Goal: Task Accomplishment & Management: Use online tool/utility

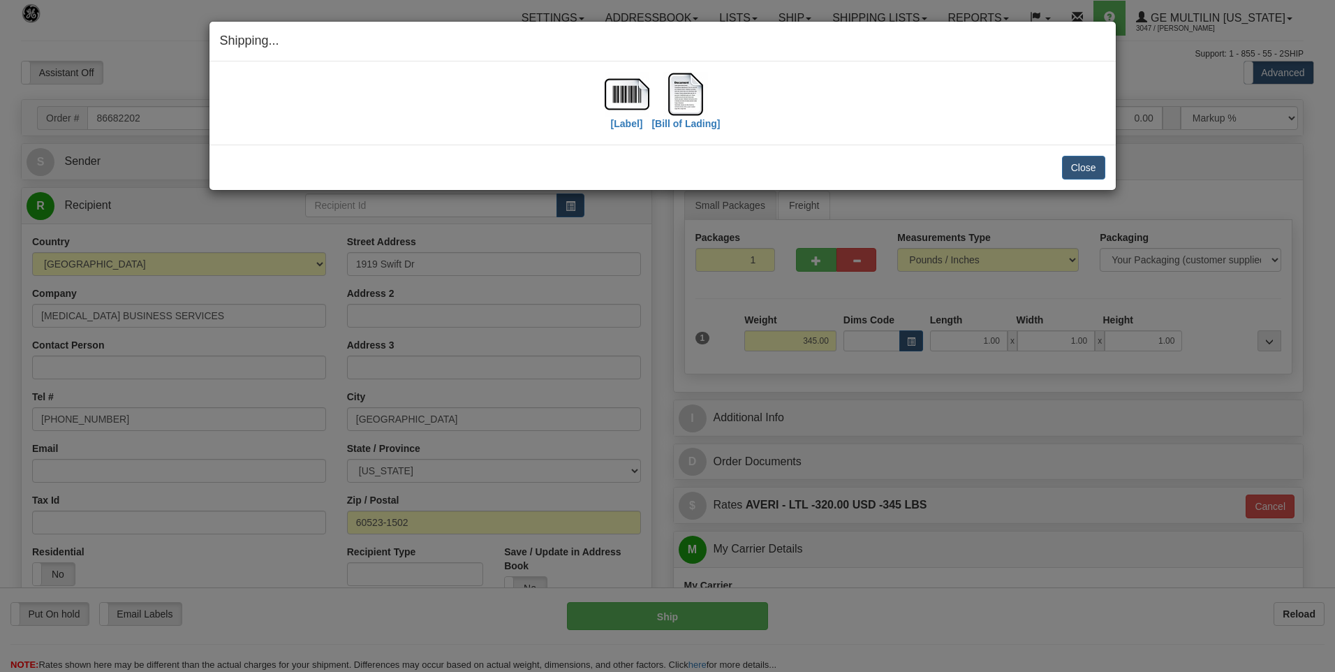
select select "0"
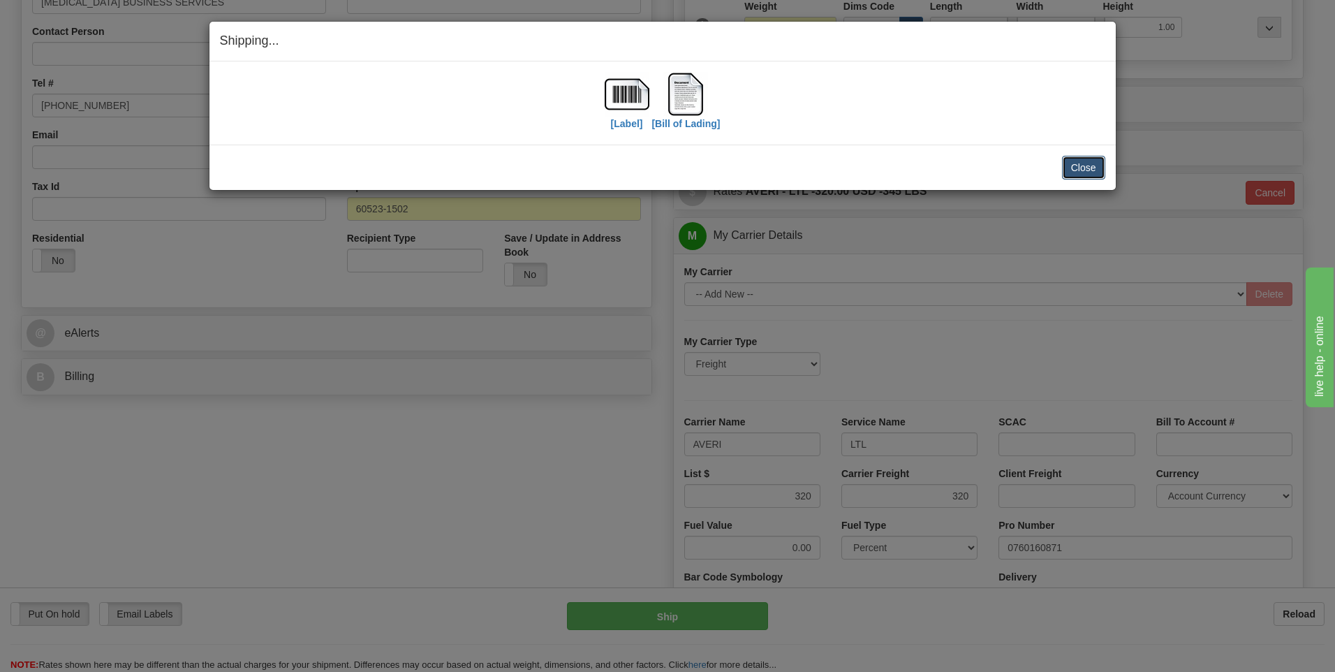
click at [1095, 168] on button "Close" at bounding box center [1083, 168] width 43 height 24
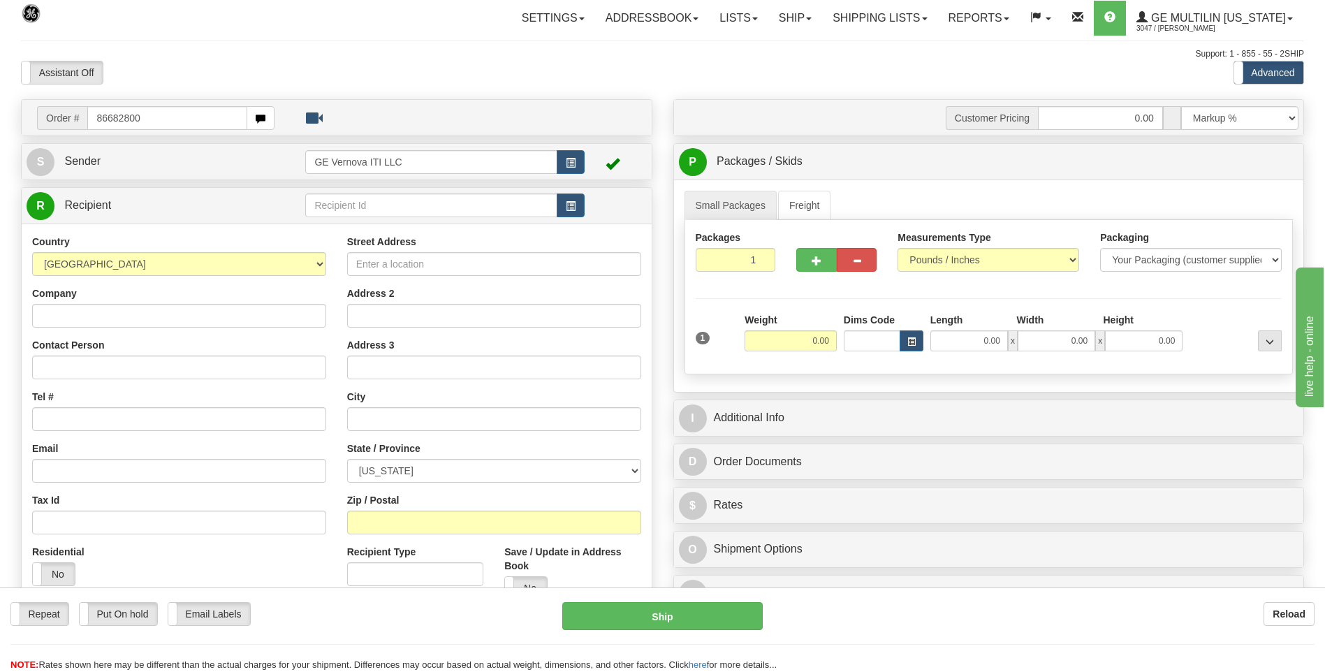
type input "86682800"
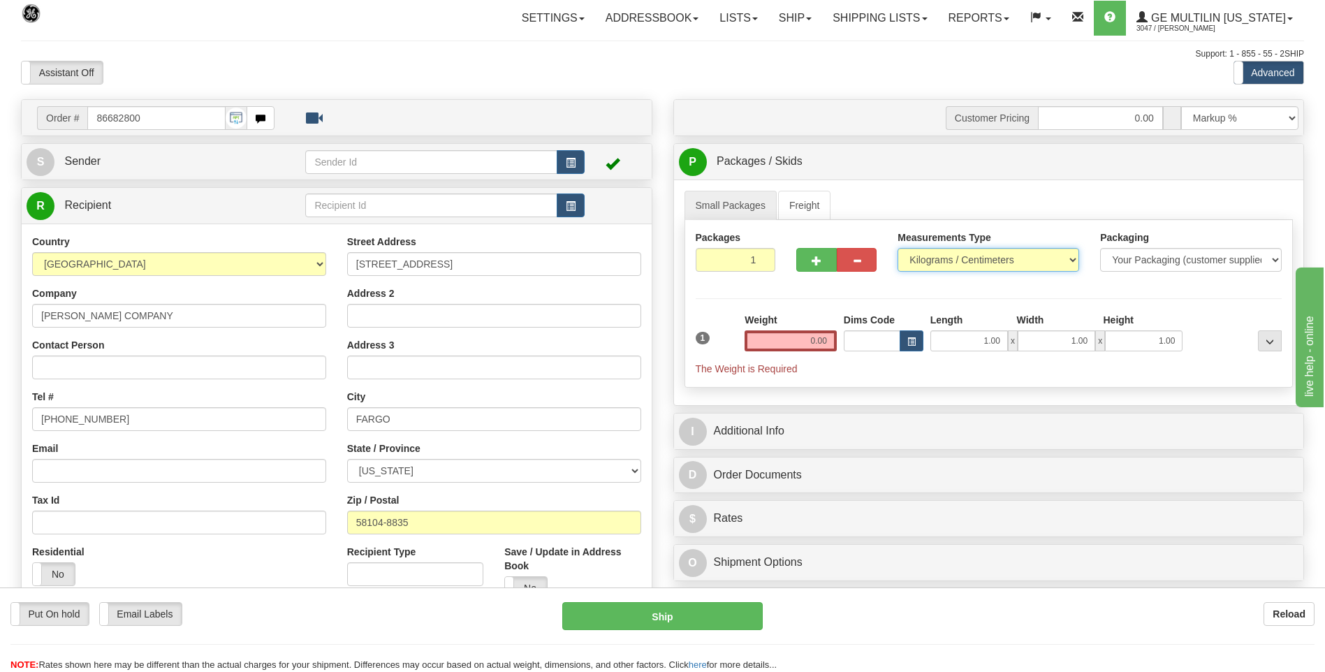
click at [948, 266] on select "Pounds / Inches Kilograms / Centimeters" at bounding box center [988, 260] width 182 height 24
select select "0"
click at [897, 248] on select "Pounds / Inches Kilograms / Centimeters" at bounding box center [988, 260] width 182 height 24
click at [832, 339] on input "0.00" at bounding box center [790, 340] width 92 height 21
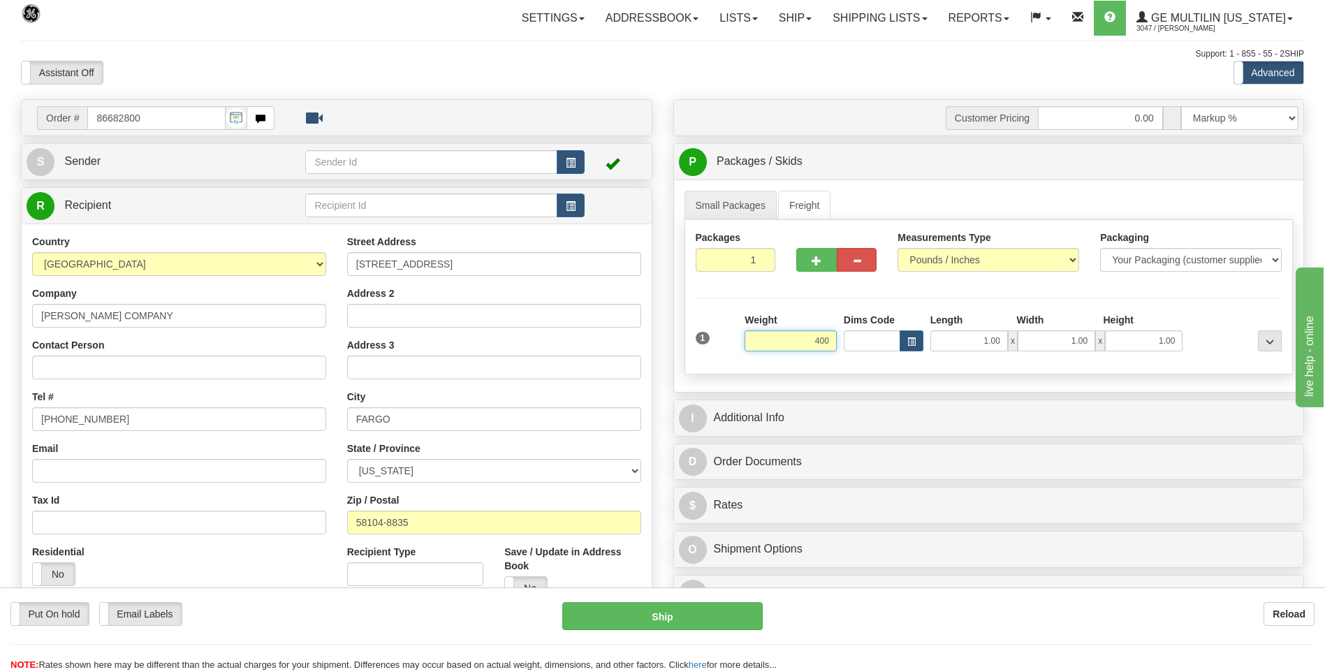
click button "Delete" at bounding box center [0, 0] width 0 height 0
type input "400.00"
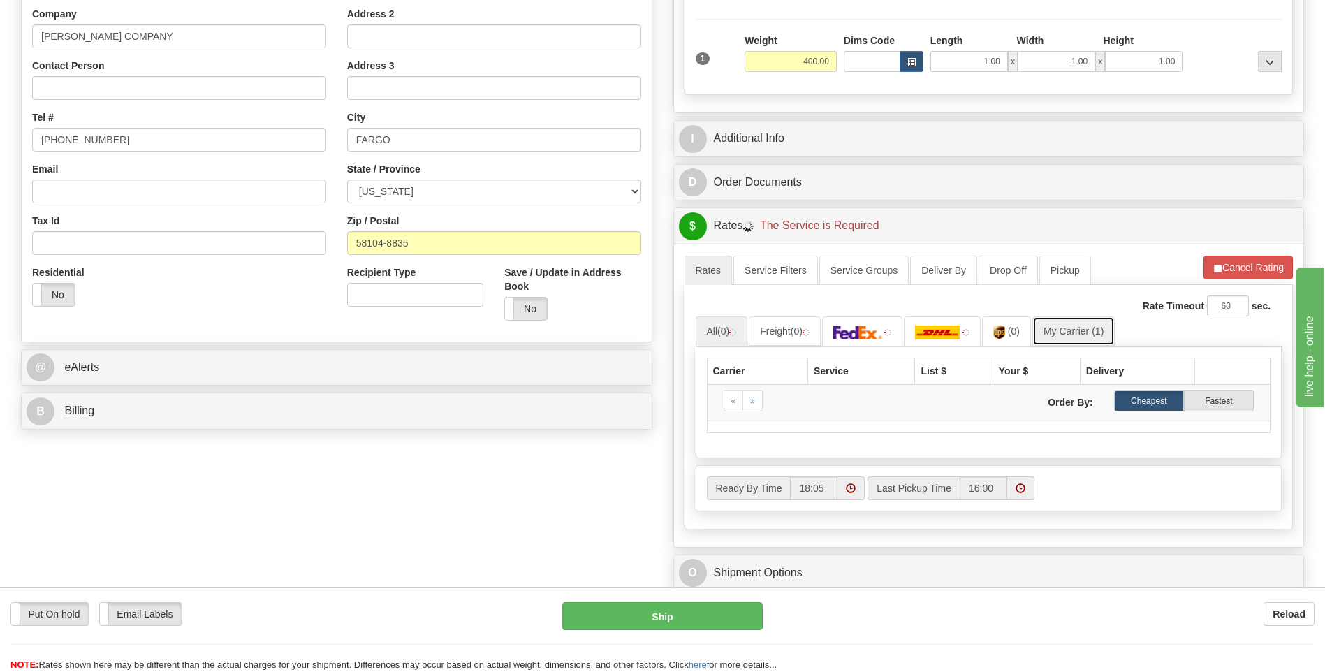
click at [1053, 334] on link "My Carrier (1)" at bounding box center [1073, 330] width 82 height 29
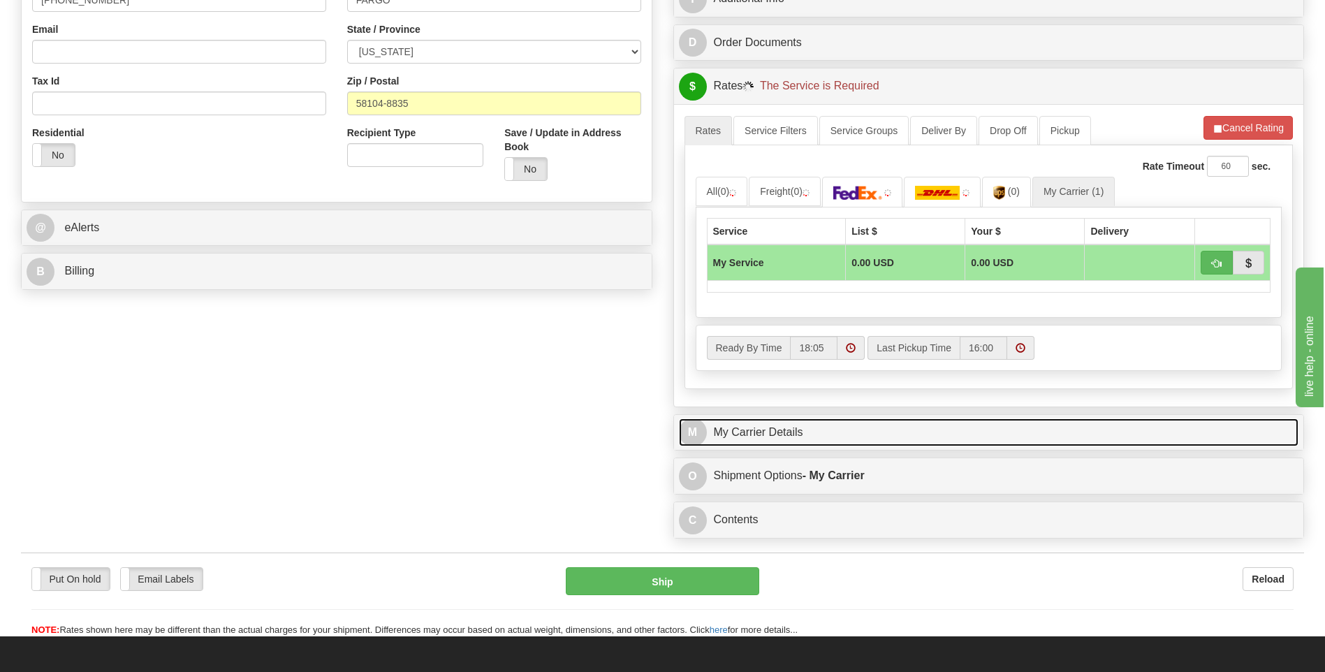
click at [859, 427] on link "M My Carrier Details" at bounding box center [989, 432] width 620 height 29
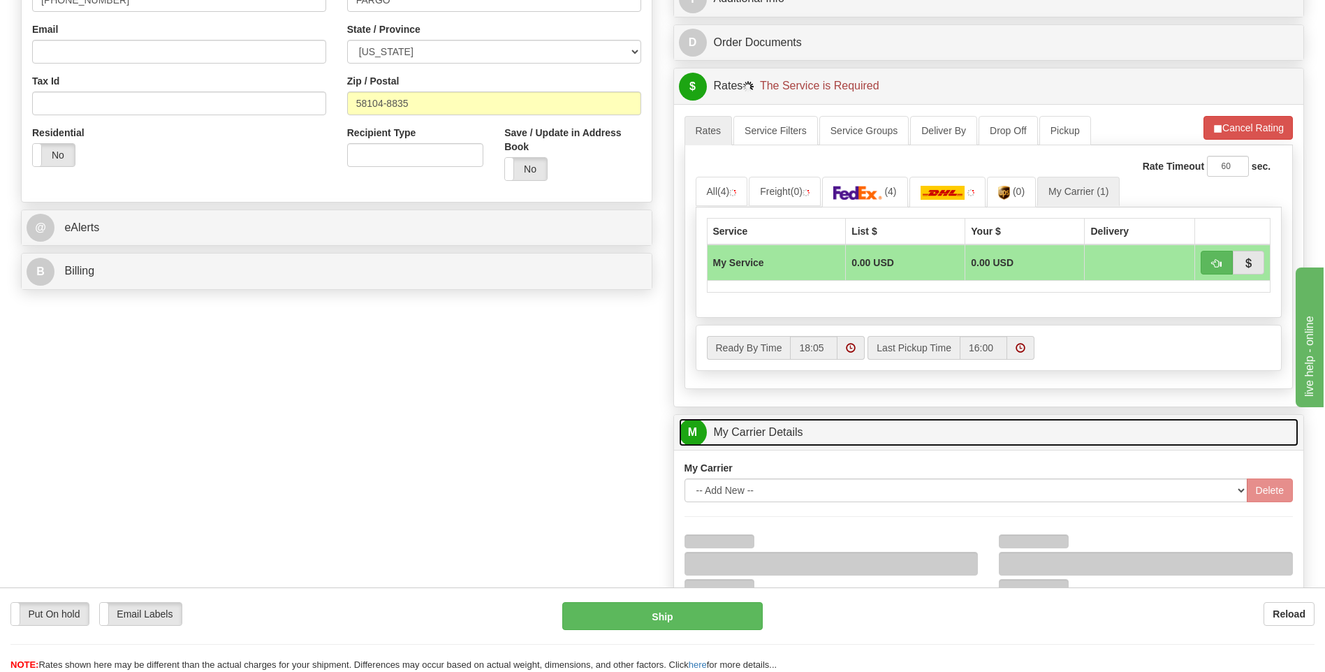
scroll to position [628, 0]
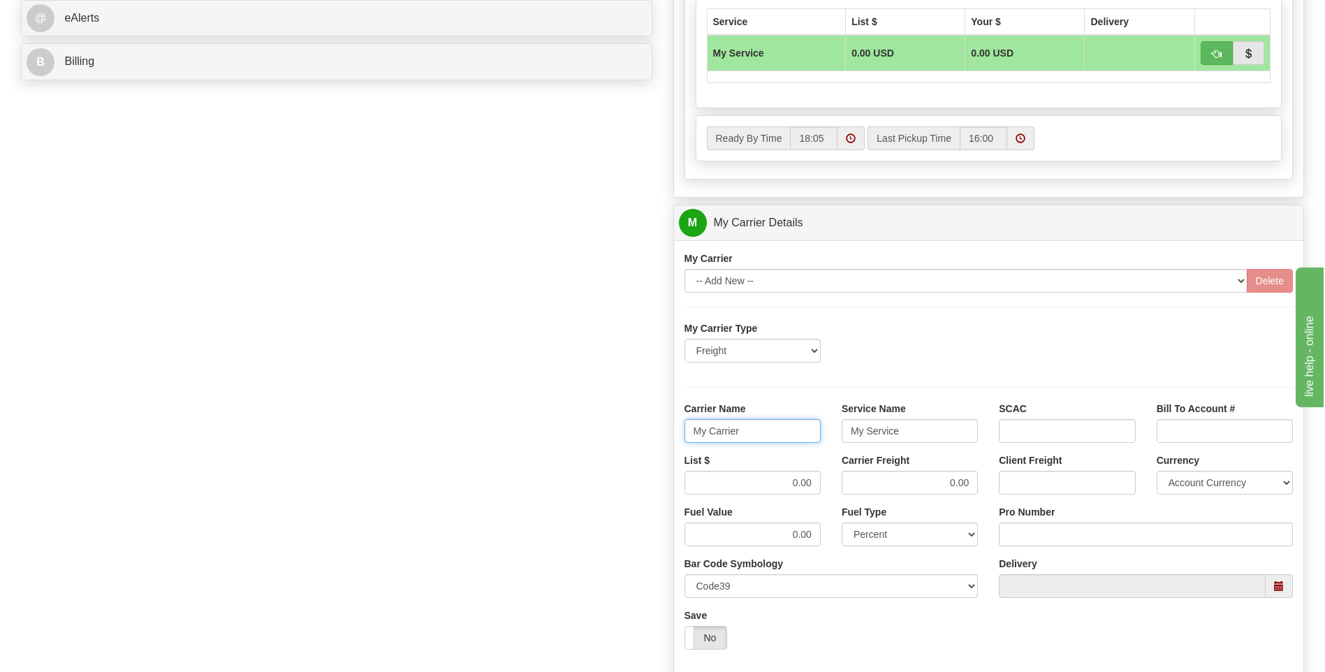
drag, startPoint x: 769, startPoint y: 439, endPoint x: 643, endPoint y: 440, distance: 125.7
click at [640, 443] on div "Order # 86682800 S Sender" at bounding box center [662, 145] width 1304 height 1348
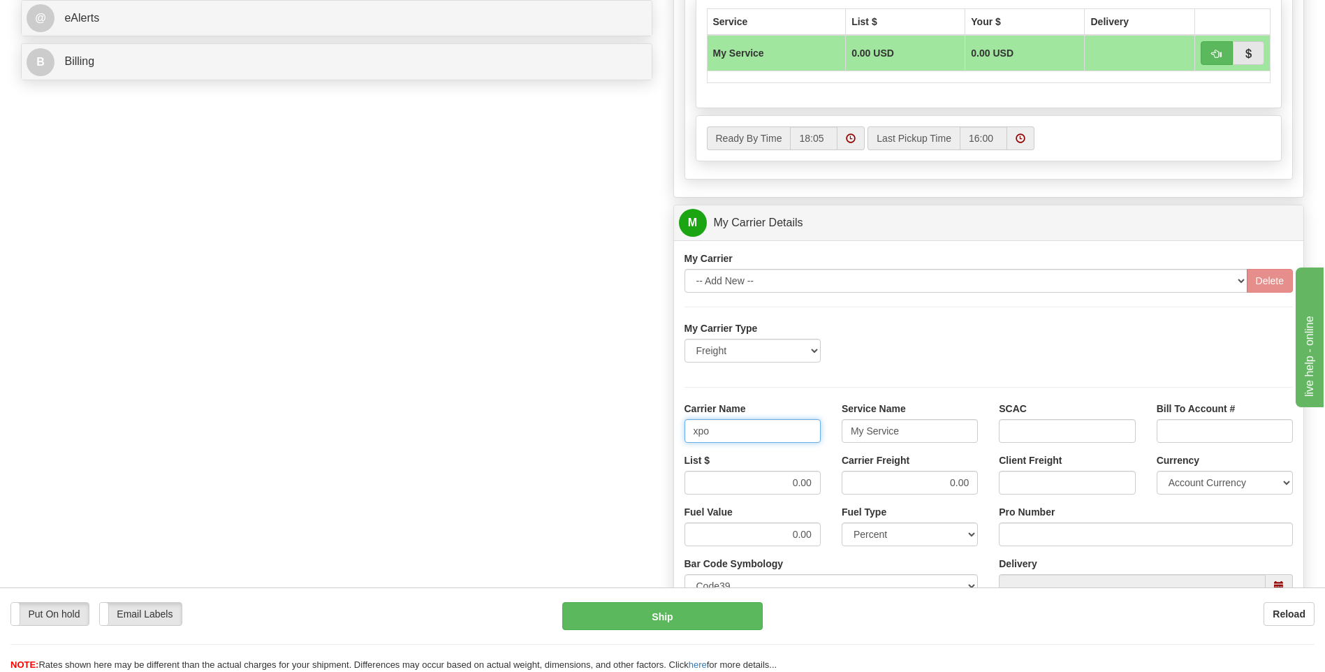
type input "xpo"
type input "ltl"
drag, startPoint x: 780, startPoint y: 485, endPoint x: 827, endPoint y: 483, distance: 47.5
click at [827, 483] on div "List $ 0.00" at bounding box center [752, 479] width 157 height 52
type input "385"
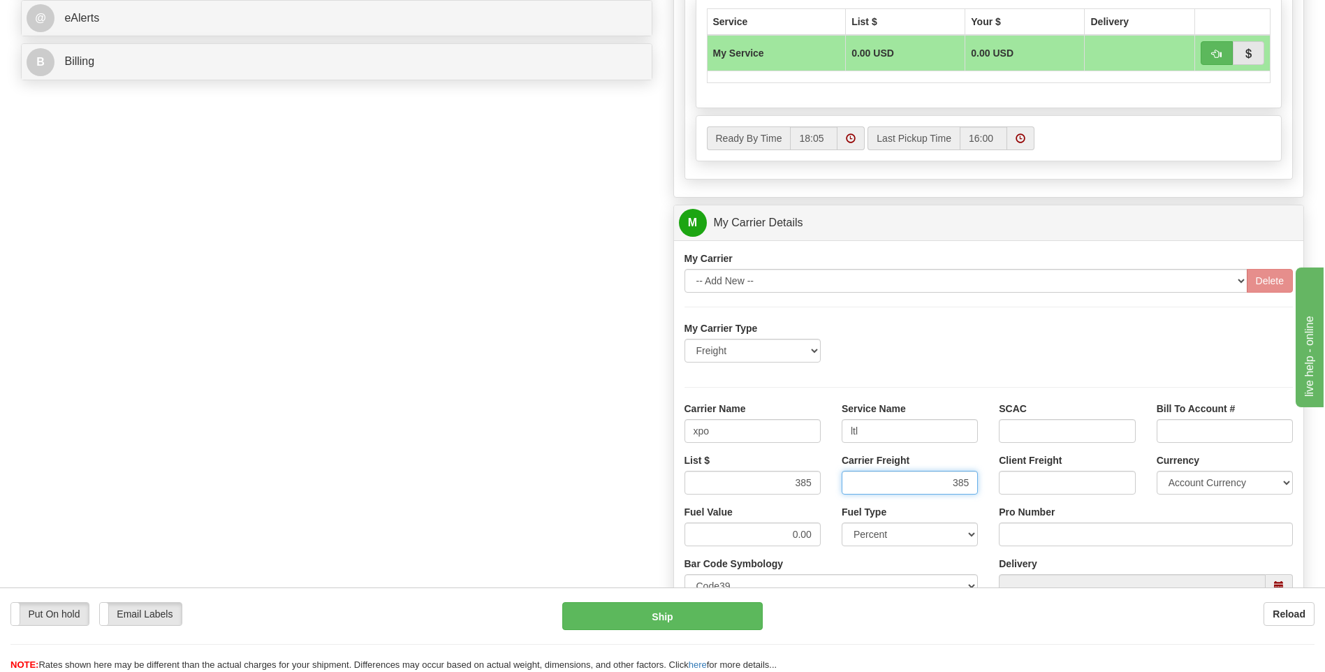
type input "385"
click at [1038, 554] on div "Tracking Number Pro Number" at bounding box center [1145, 531] width 315 height 52
click at [1034, 522] on div "Pro Number" at bounding box center [1146, 525] width 294 height 41
click at [1033, 536] on input "Pro Number" at bounding box center [1146, 534] width 294 height 24
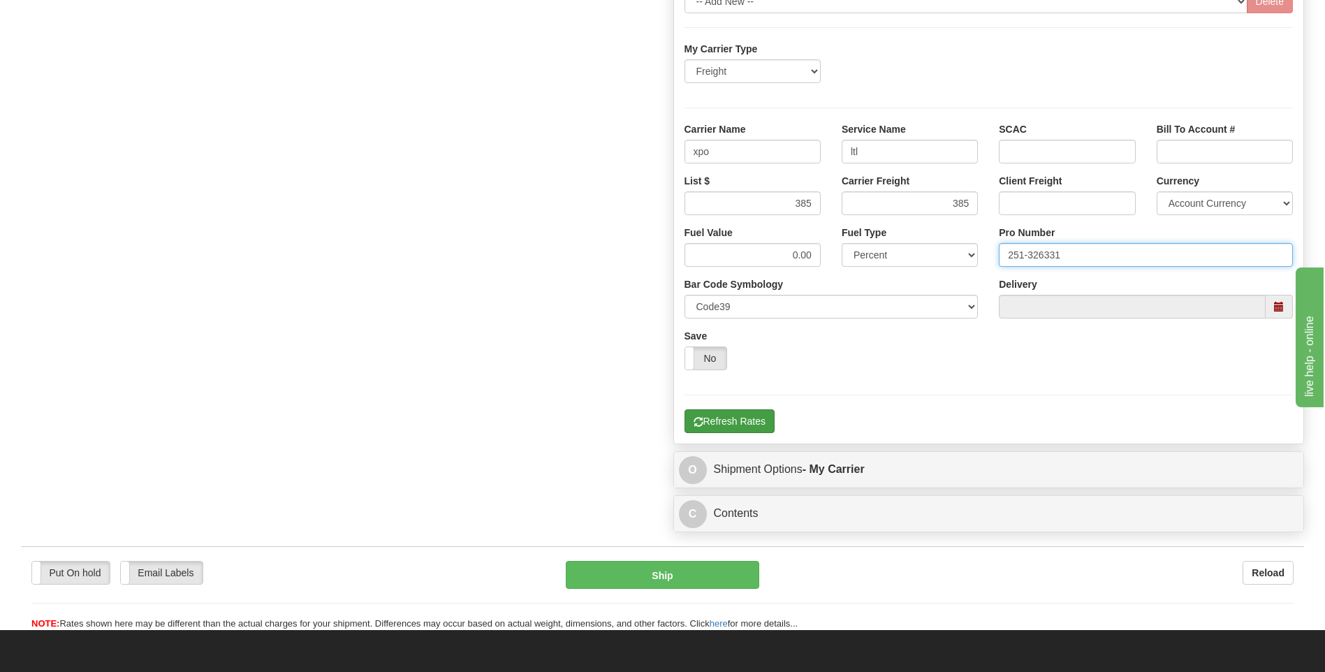
type input "251-326331"
click at [744, 426] on button "Refresh Rates" at bounding box center [729, 421] width 90 height 24
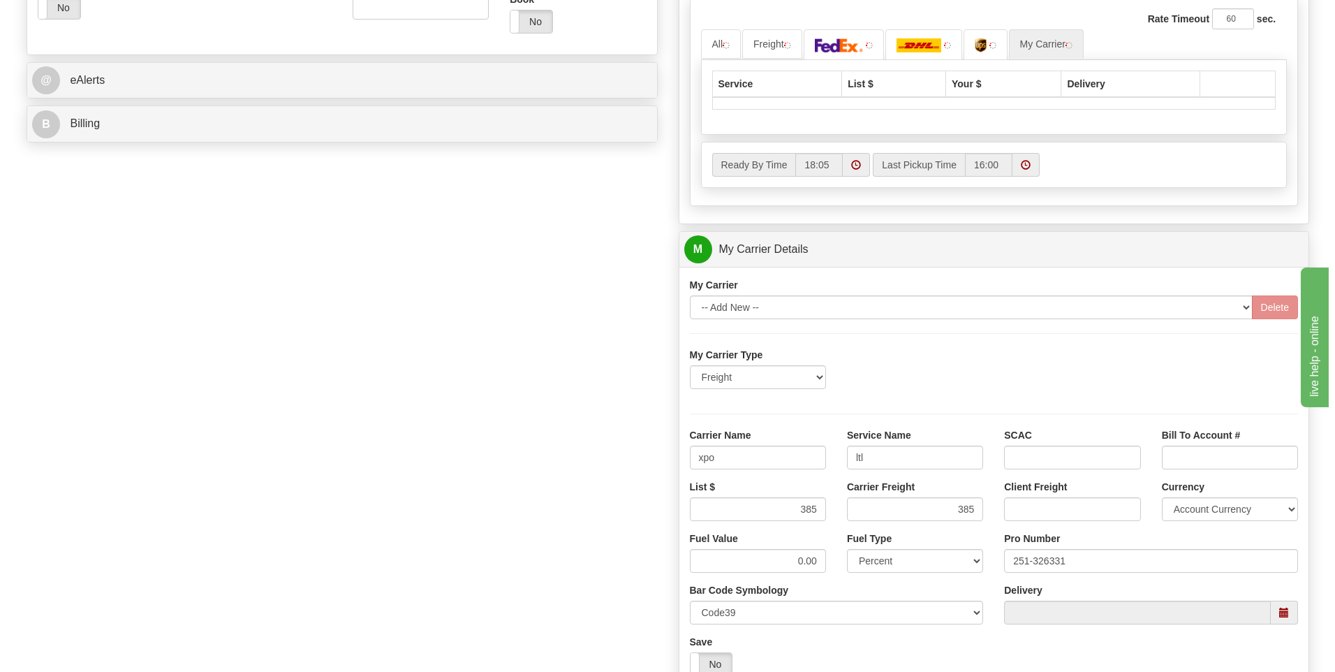
scroll to position [383, 0]
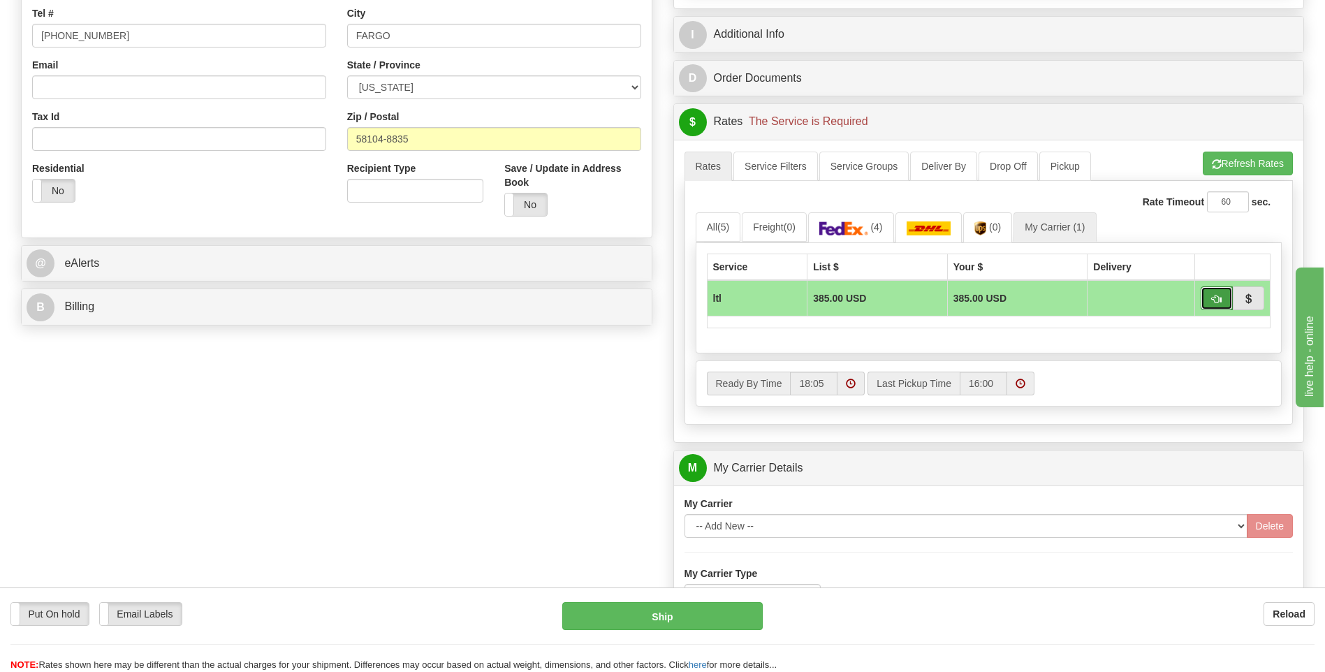
click at [1211, 297] on span "button" at bounding box center [1216, 299] width 10 height 9
type input "00"
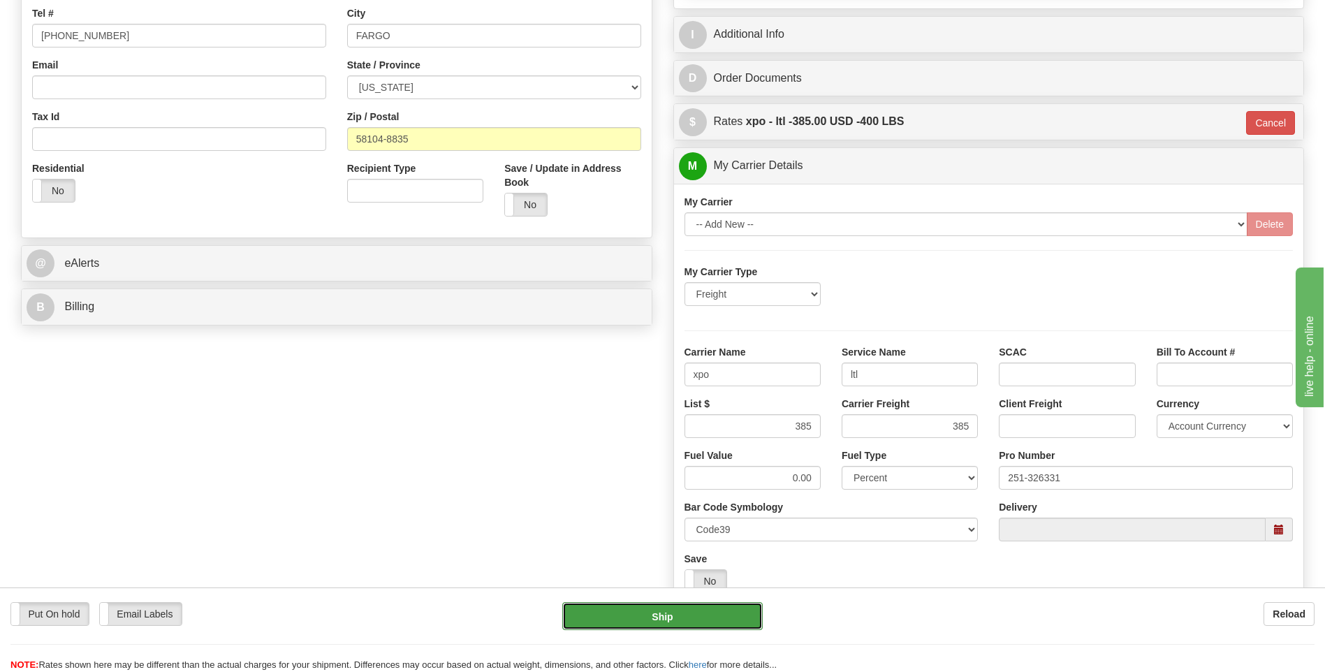
click at [707, 610] on button "Ship" at bounding box center [662, 616] width 200 height 28
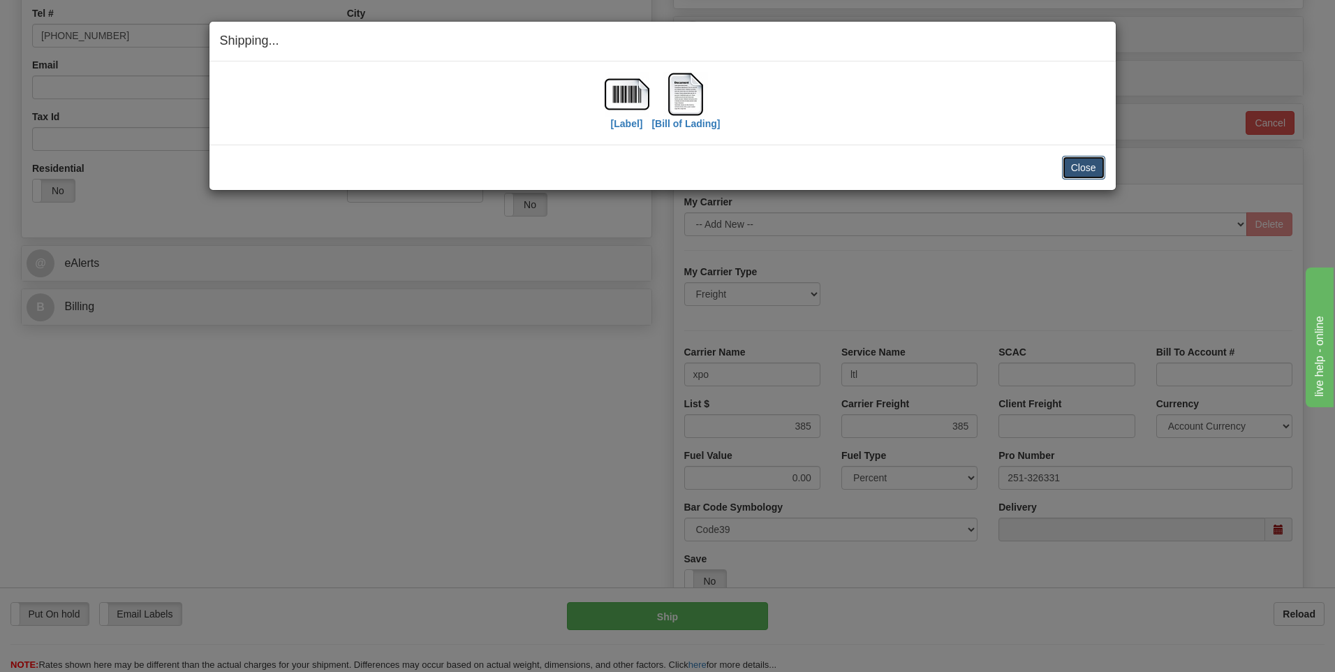
click at [1064, 168] on button "Close" at bounding box center [1083, 168] width 43 height 24
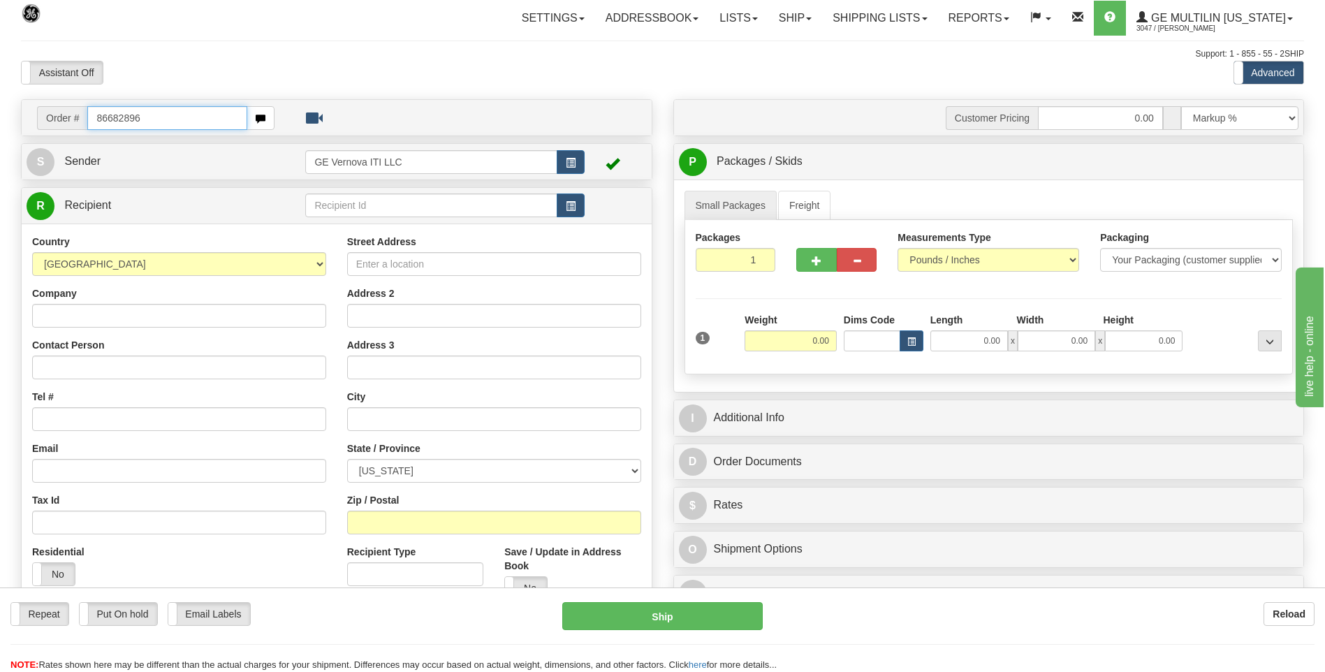
type input "86682896"
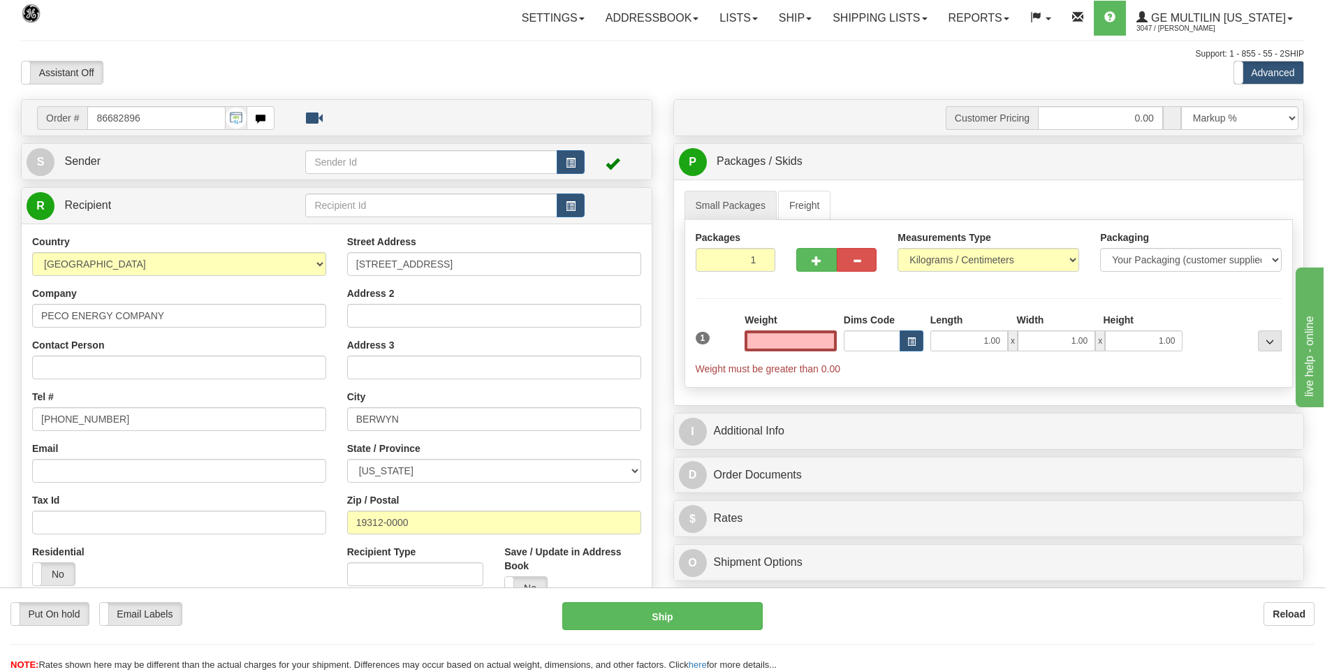
click button "Delete" at bounding box center [0, 0] width 0 height 0
type input "0.00"
click at [930, 275] on div "Measurements Type Pounds / Inches Kilograms / Centimeters" at bounding box center [988, 256] width 202 height 52
click at [930, 263] on select "Pounds / Inches Kilograms / Centimeters" at bounding box center [988, 260] width 182 height 24
select select "0"
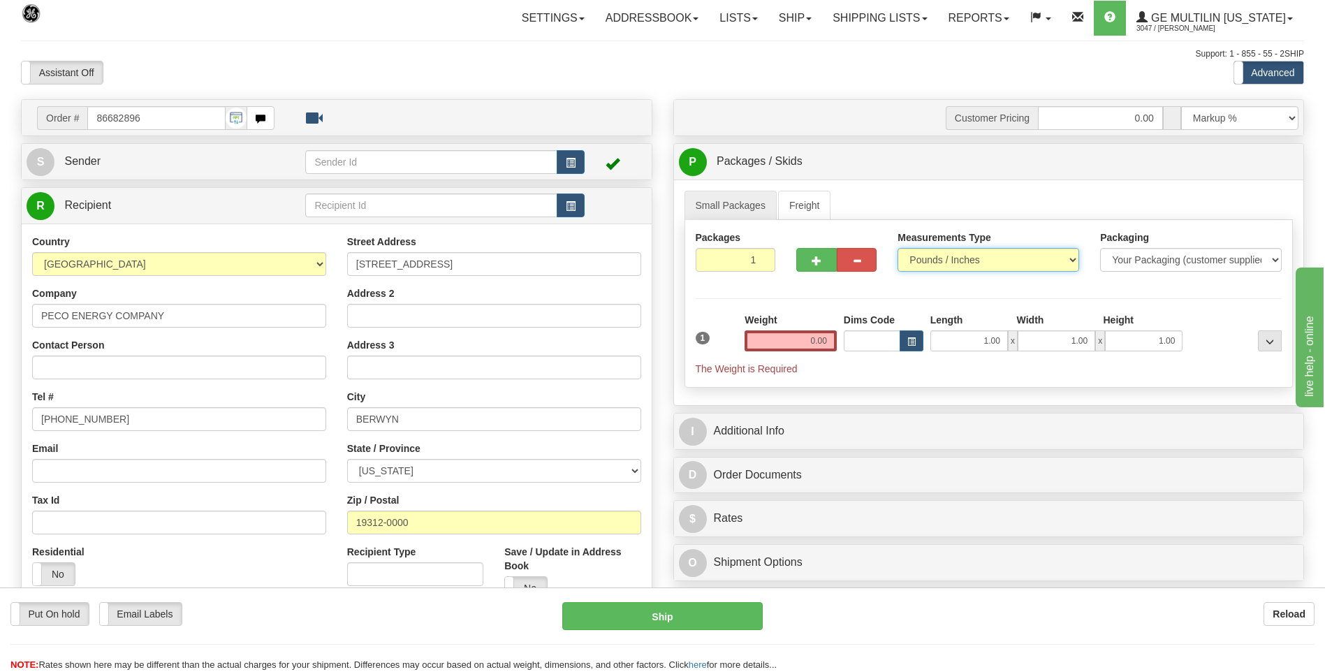
click at [897, 248] on select "Pounds / Inches Kilograms / Centimeters" at bounding box center [988, 260] width 182 height 24
click at [829, 344] on input "0.00" at bounding box center [790, 340] width 92 height 21
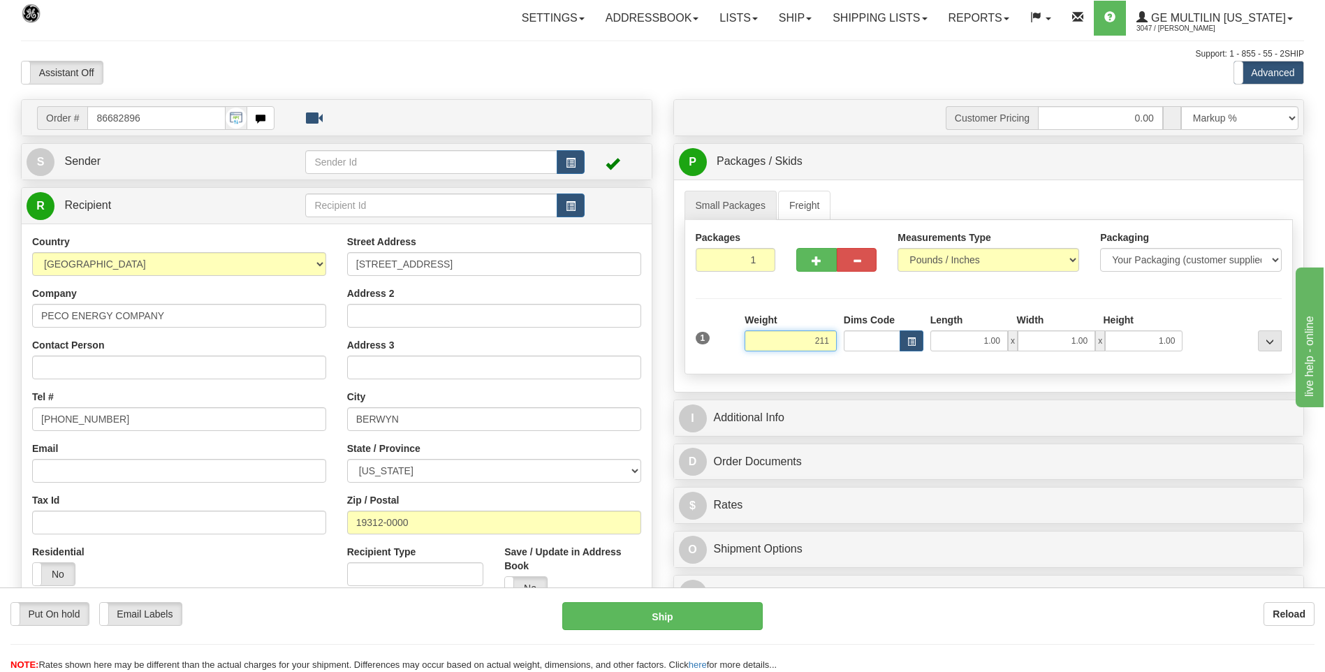
click button "Delete" at bounding box center [0, 0] width 0 height 0
type input "211.00"
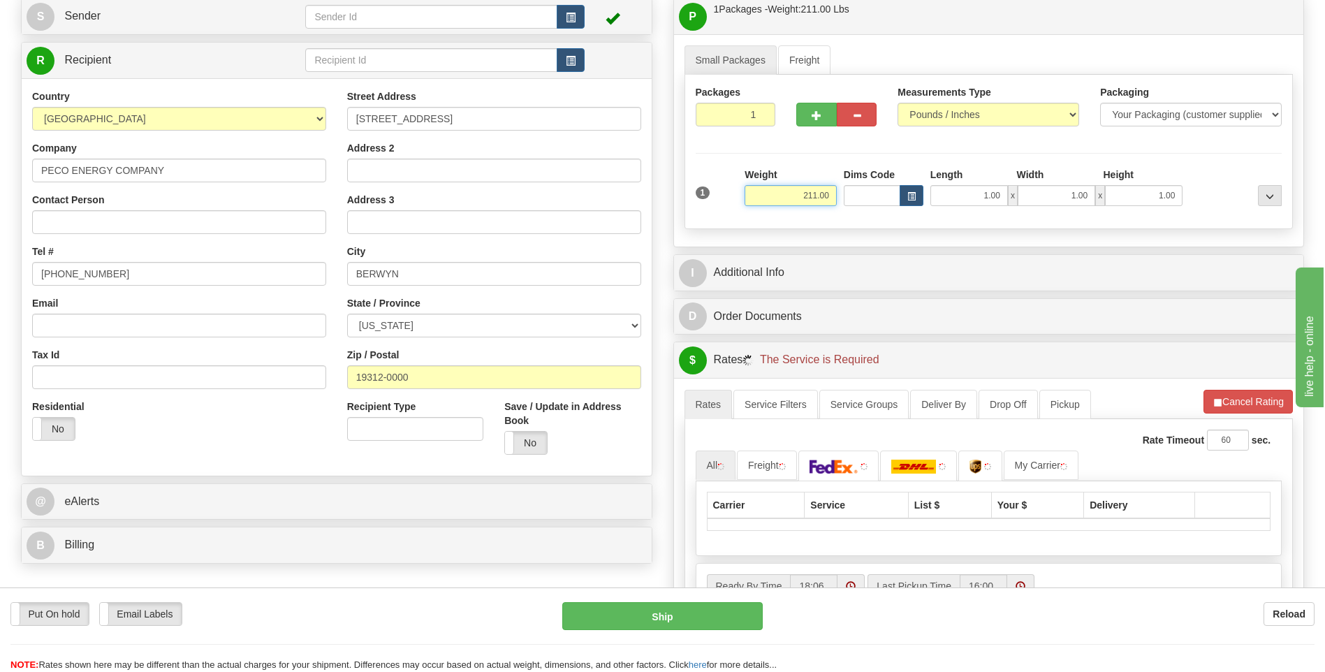
scroll to position [349, 0]
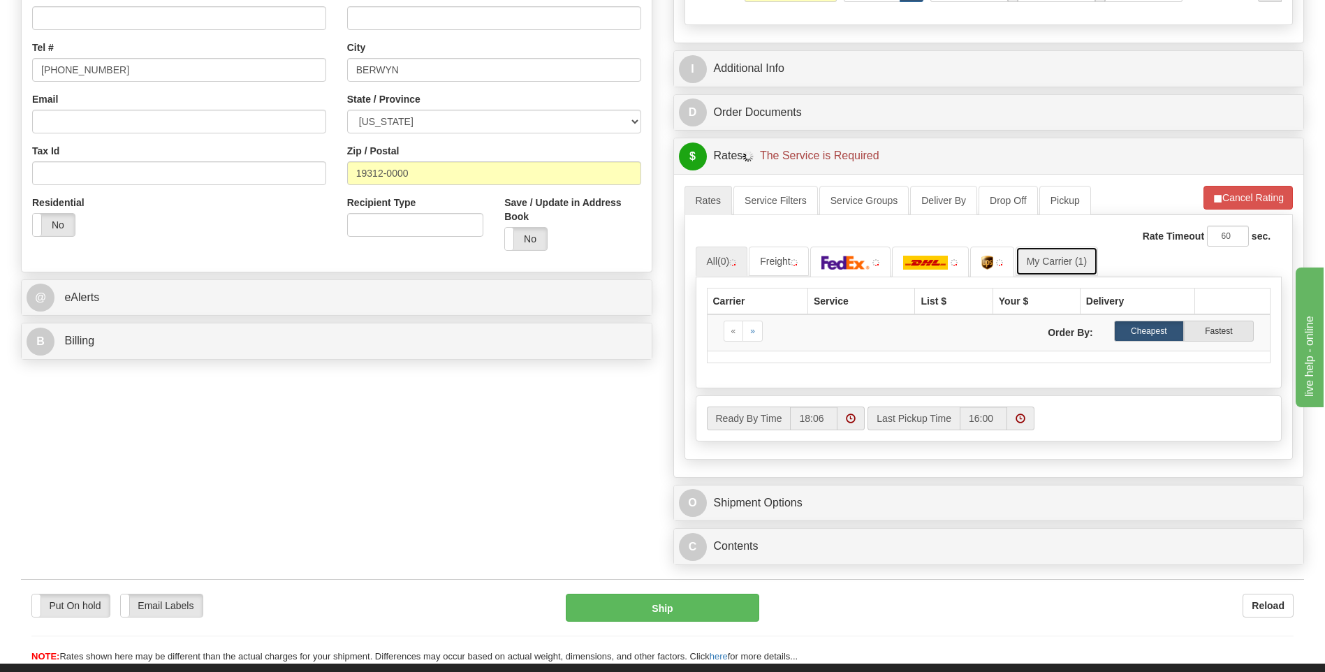
click at [1045, 258] on link "My Carrier (1)" at bounding box center [1056, 260] width 82 height 29
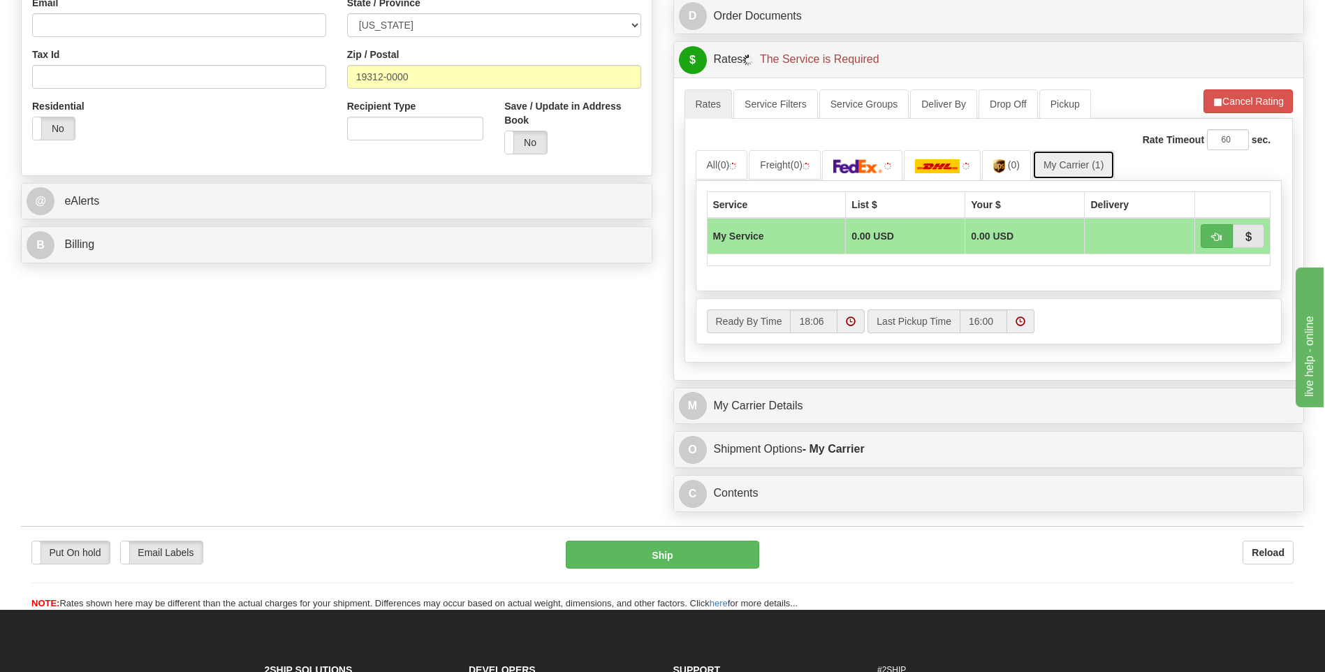
scroll to position [628, 0]
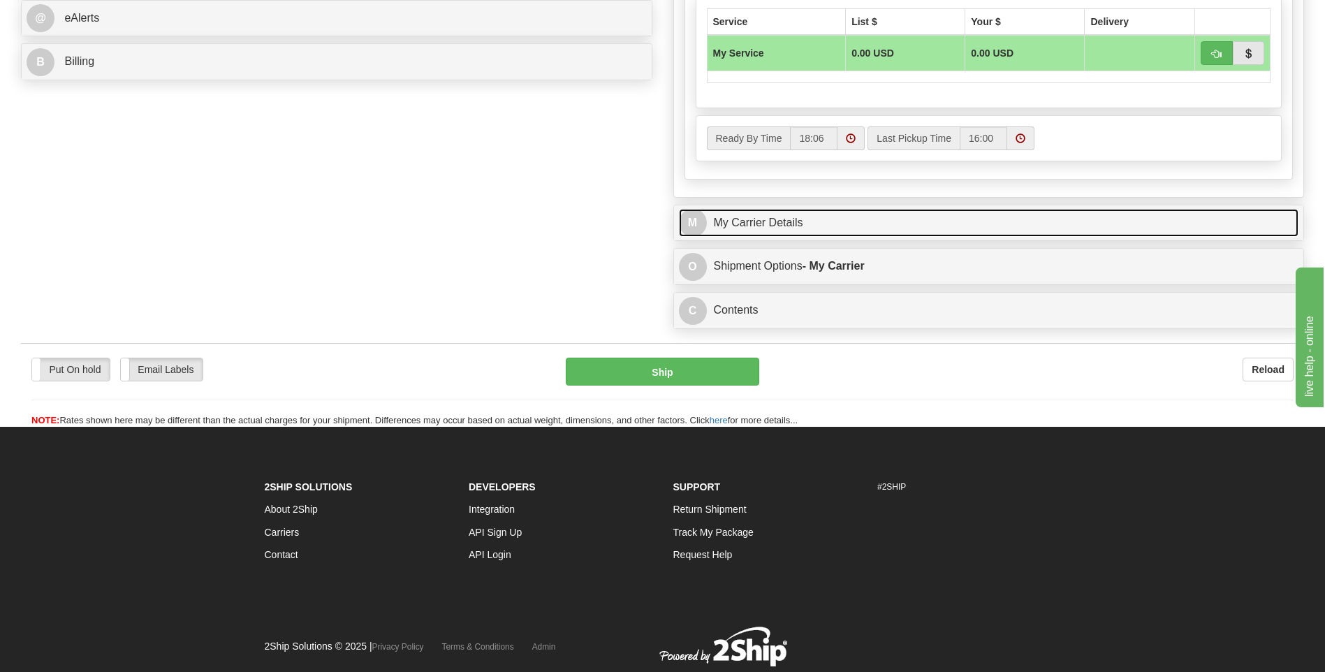
click at [777, 219] on link "M My Carrier Details" at bounding box center [989, 223] width 620 height 29
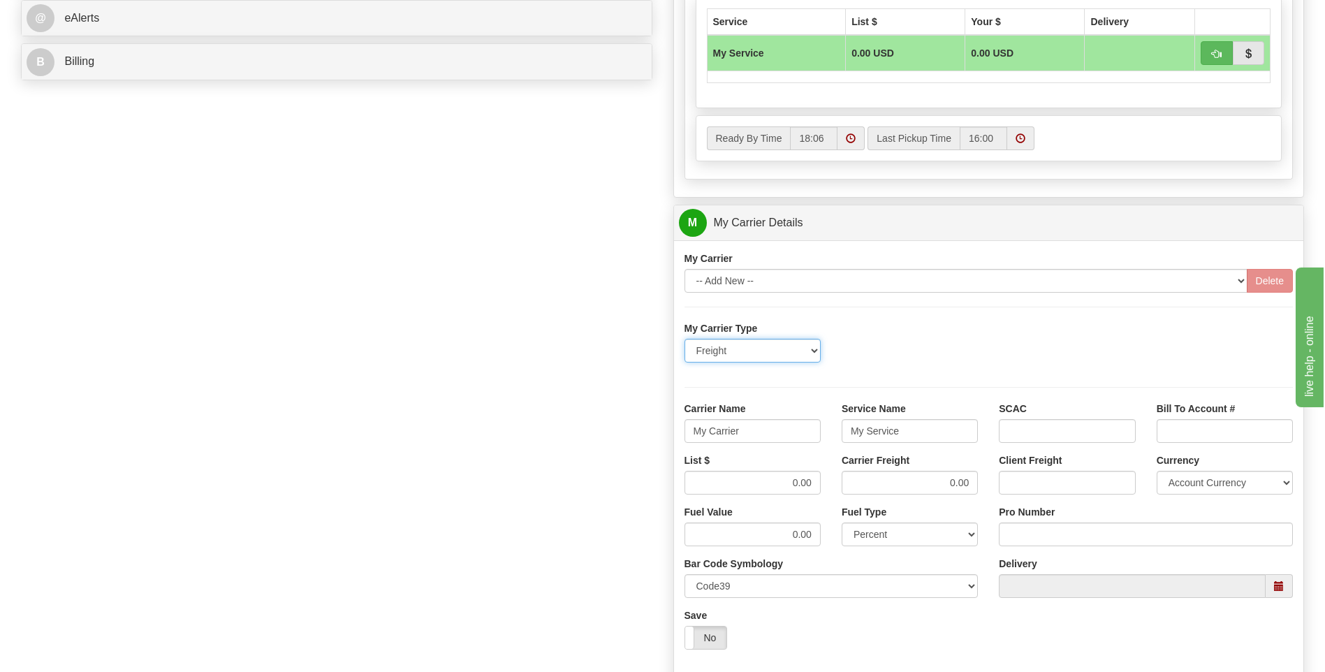
drag, startPoint x: 763, startPoint y: 352, endPoint x: 621, endPoint y: 354, distance: 142.5
click at [621, 354] on div "Order # 86682896 S Sender" at bounding box center [662, 145] width 1304 height 1348
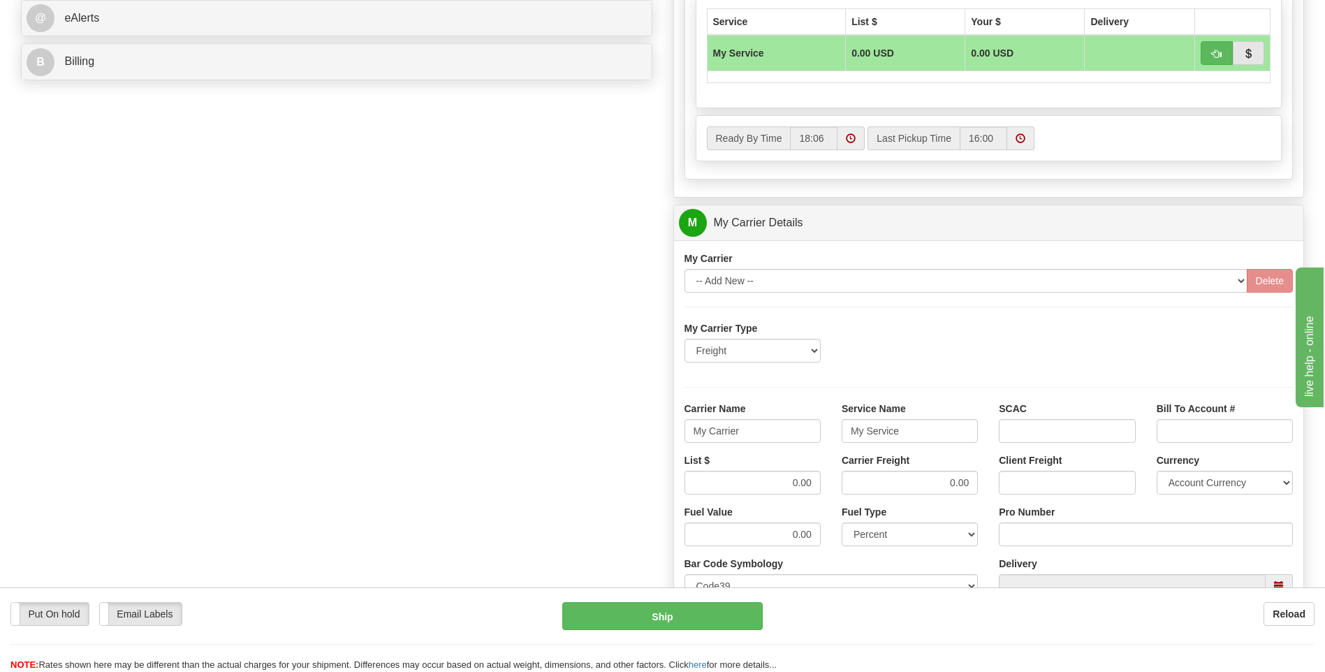
drag, startPoint x: 892, startPoint y: 365, endPoint x: 806, endPoint y: 400, distance: 92.1
click at [890, 366] on div "My Carrier Type Freight Same-Day Small Pack Air Freight Ocean Freight" at bounding box center [989, 347] width 630 height 52
drag, startPoint x: 763, startPoint y: 432, endPoint x: 601, endPoint y: 437, distance: 161.4
click at [601, 437] on div "Order # 86682896 S Sender" at bounding box center [662, 145] width 1304 height 1348
type input "XPO"
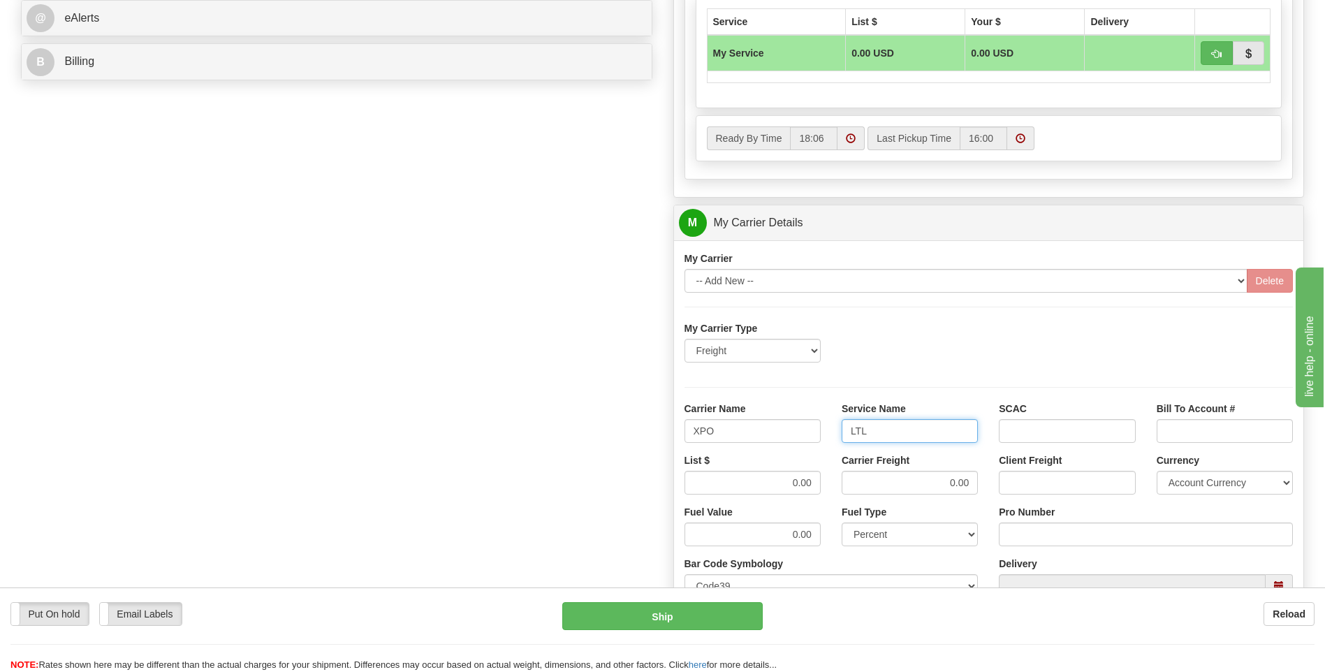
type input "LTL"
drag, startPoint x: 763, startPoint y: 478, endPoint x: 831, endPoint y: 480, distance: 67.7
click at [831, 480] on div "List $ 0.00 Carrier Freight 0.00 Client Freight Currency Account Currency ARN A…" at bounding box center [989, 479] width 630 height 52
type input "385"
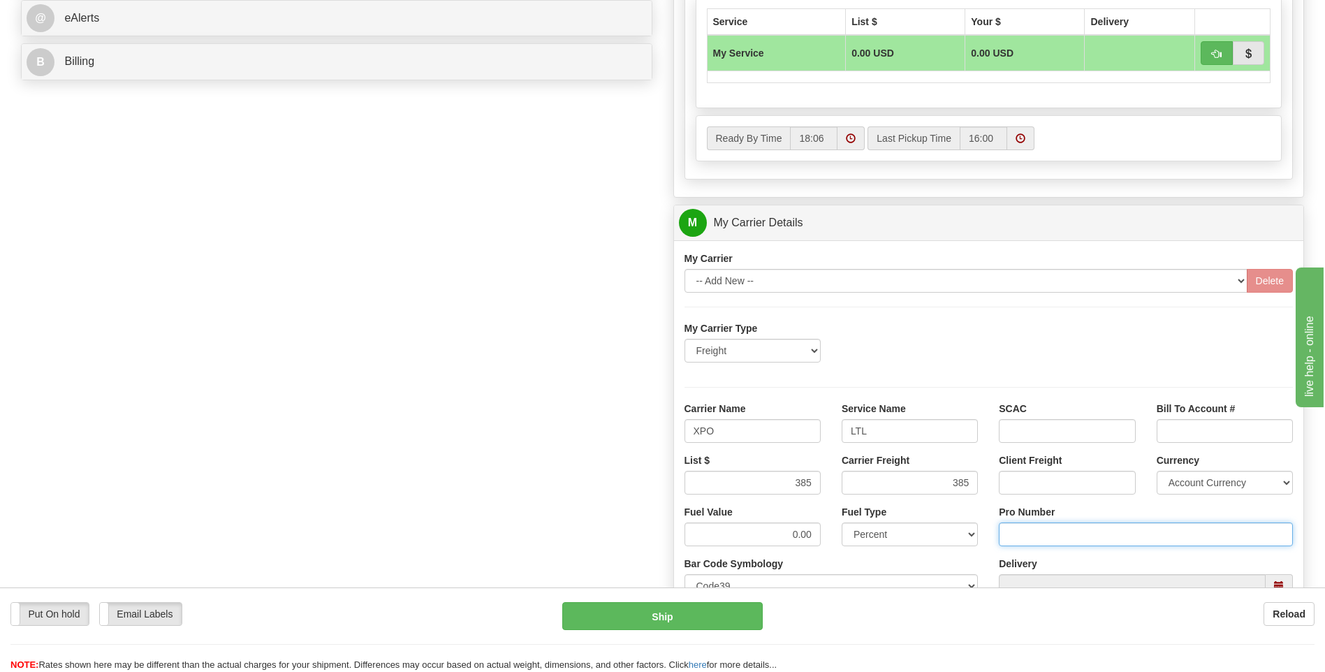
click at [1012, 531] on input "Pro Number" at bounding box center [1146, 534] width 294 height 24
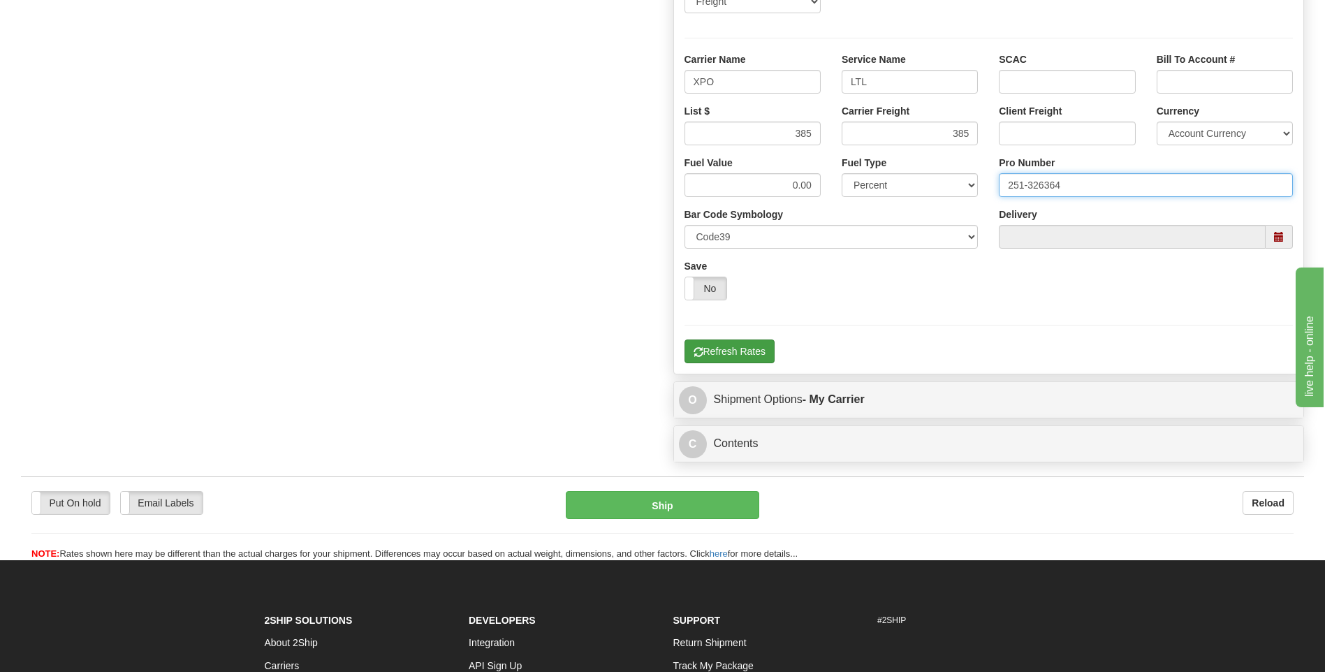
type input "251-326364"
click at [756, 358] on button "Refresh Rates" at bounding box center [729, 351] width 90 height 24
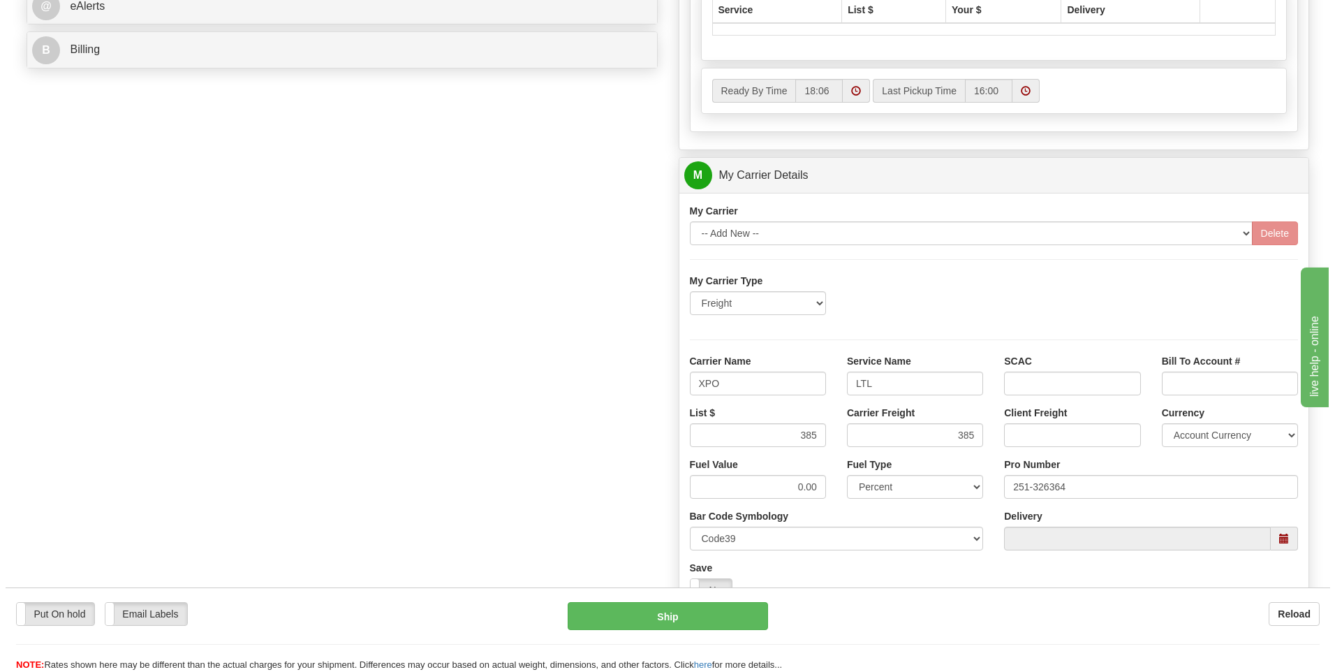
scroll to position [453, 0]
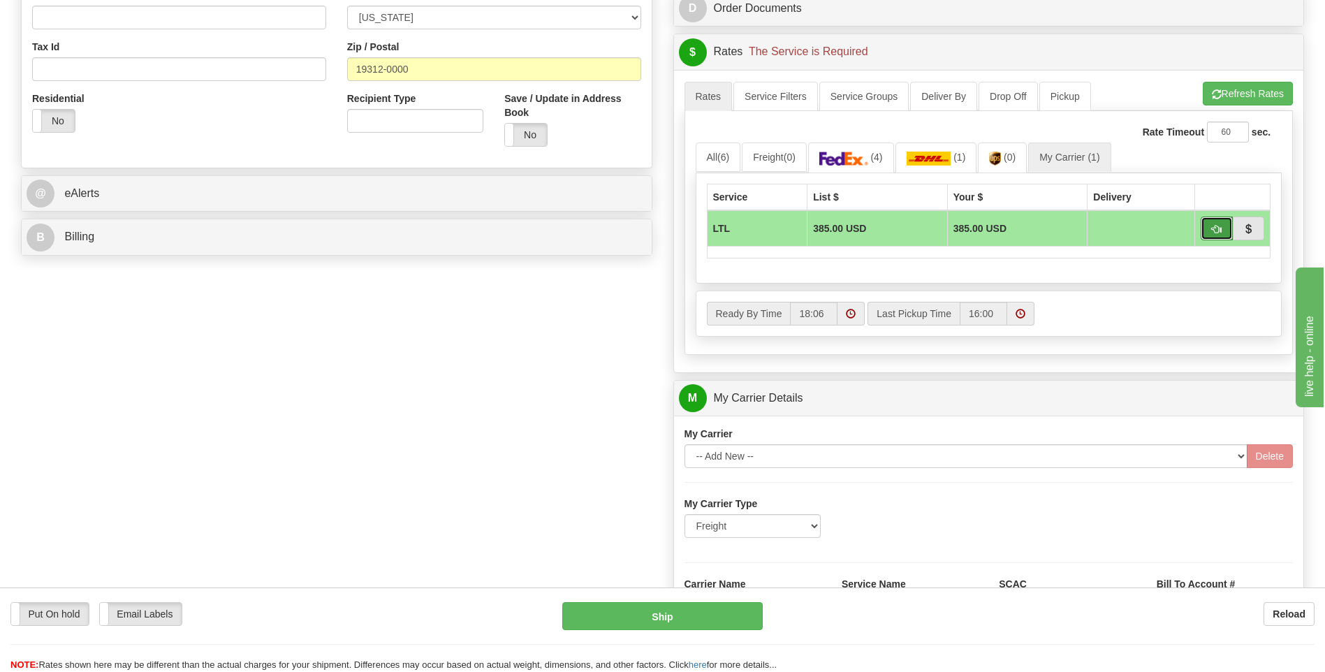
click at [1209, 229] on button "button" at bounding box center [1216, 228] width 32 height 24
type input "00"
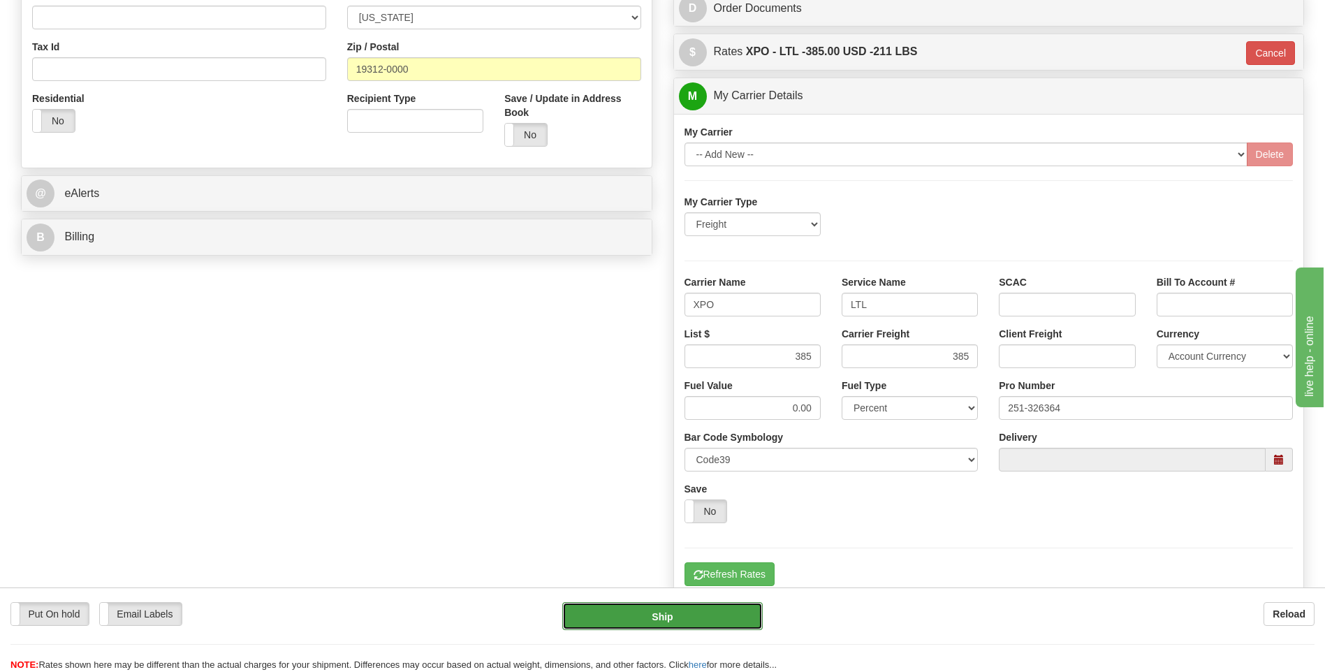
click at [678, 614] on button "Ship" at bounding box center [662, 616] width 200 height 28
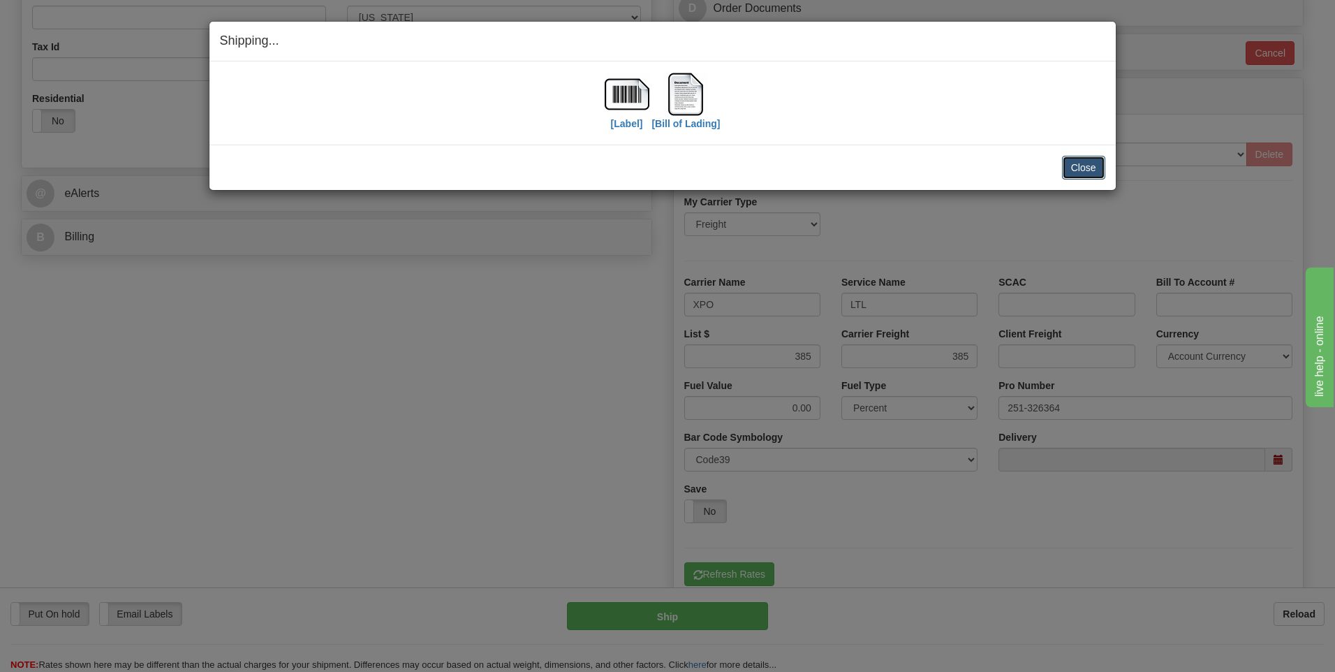
click at [1088, 168] on button "Close" at bounding box center [1083, 168] width 43 height 24
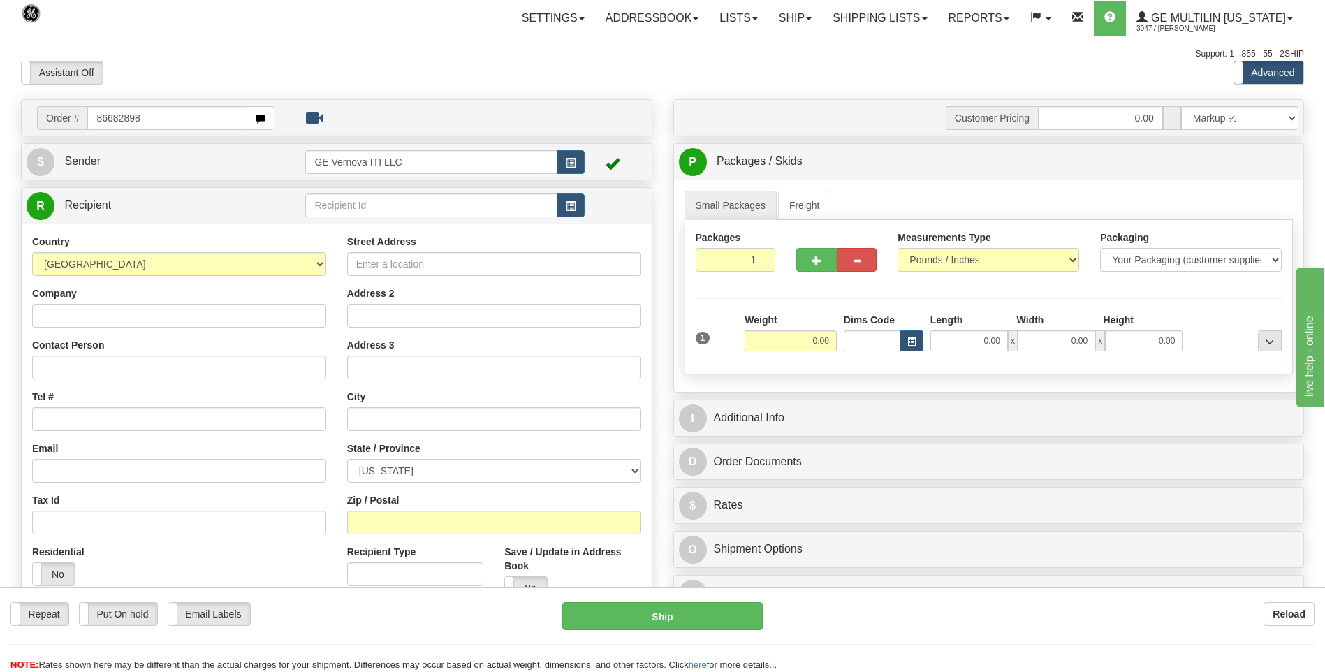
type input "86682898"
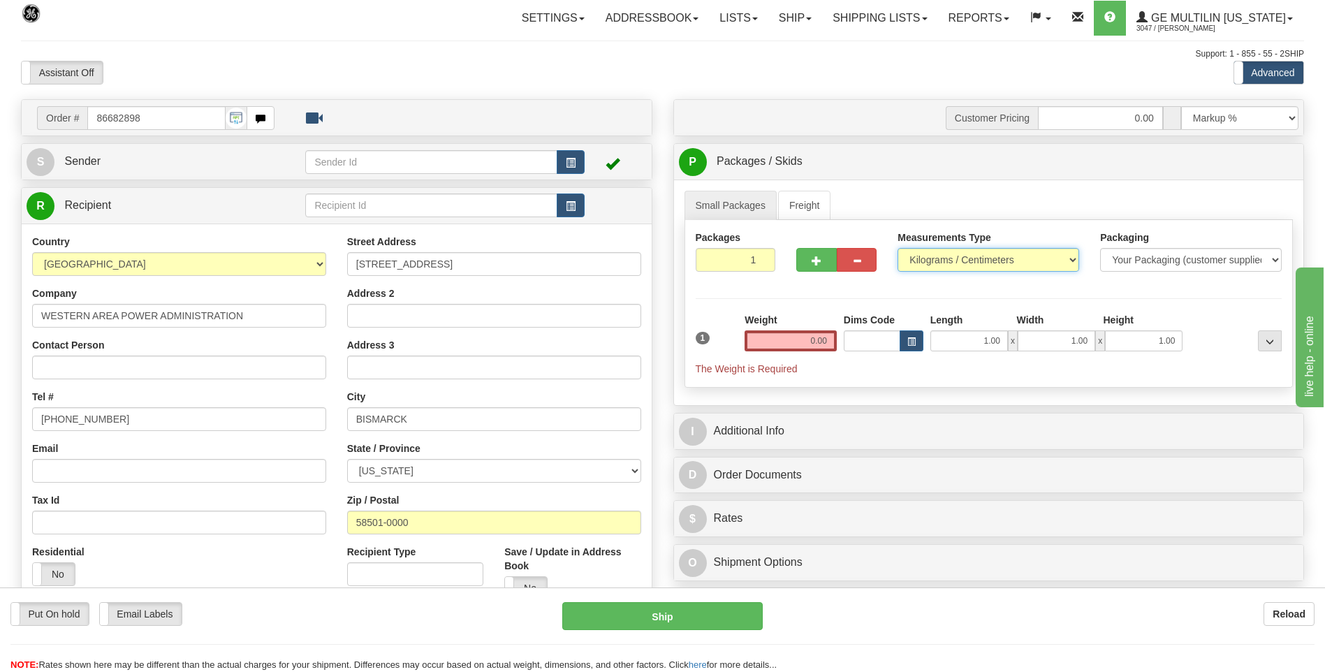
click at [945, 260] on select "Pounds / Inches Kilograms / Centimeters" at bounding box center [988, 260] width 182 height 24
select select "0"
click at [897, 248] on select "Pounds / Inches Kilograms / Centimeters" at bounding box center [988, 260] width 182 height 24
click at [822, 338] on input "0.00" at bounding box center [790, 340] width 92 height 21
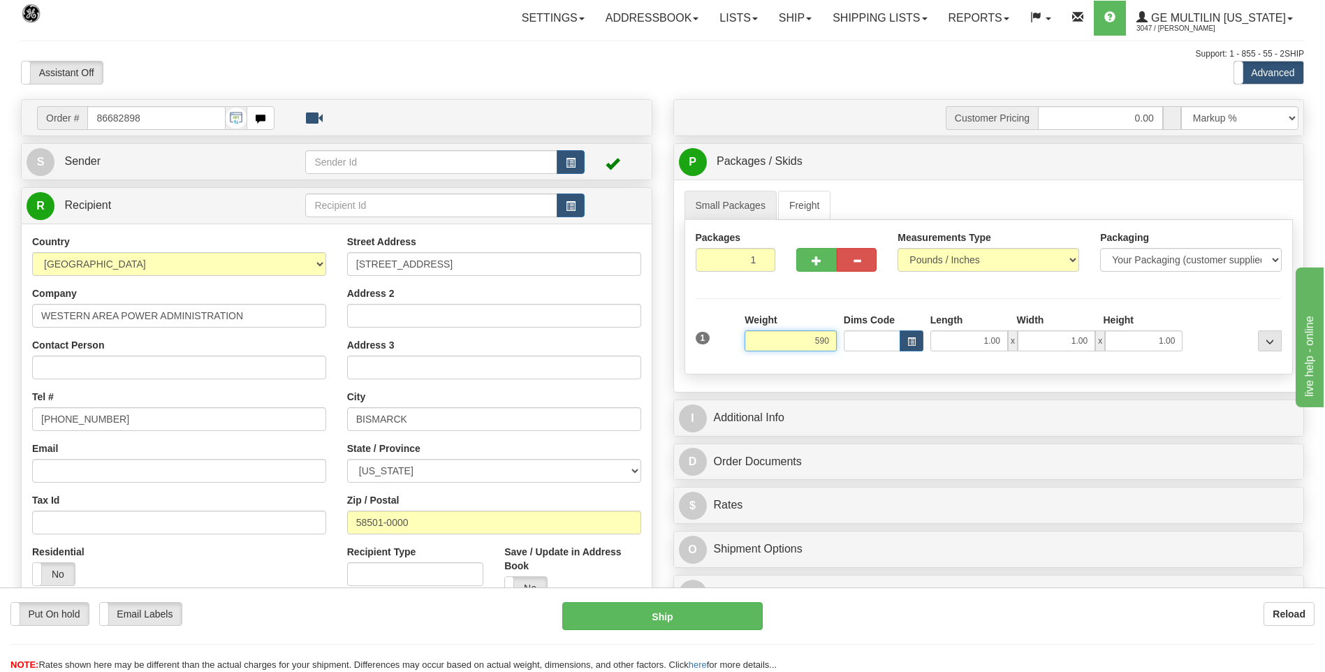
click button "Delete" at bounding box center [0, 0] width 0 height 0
type input "590.00"
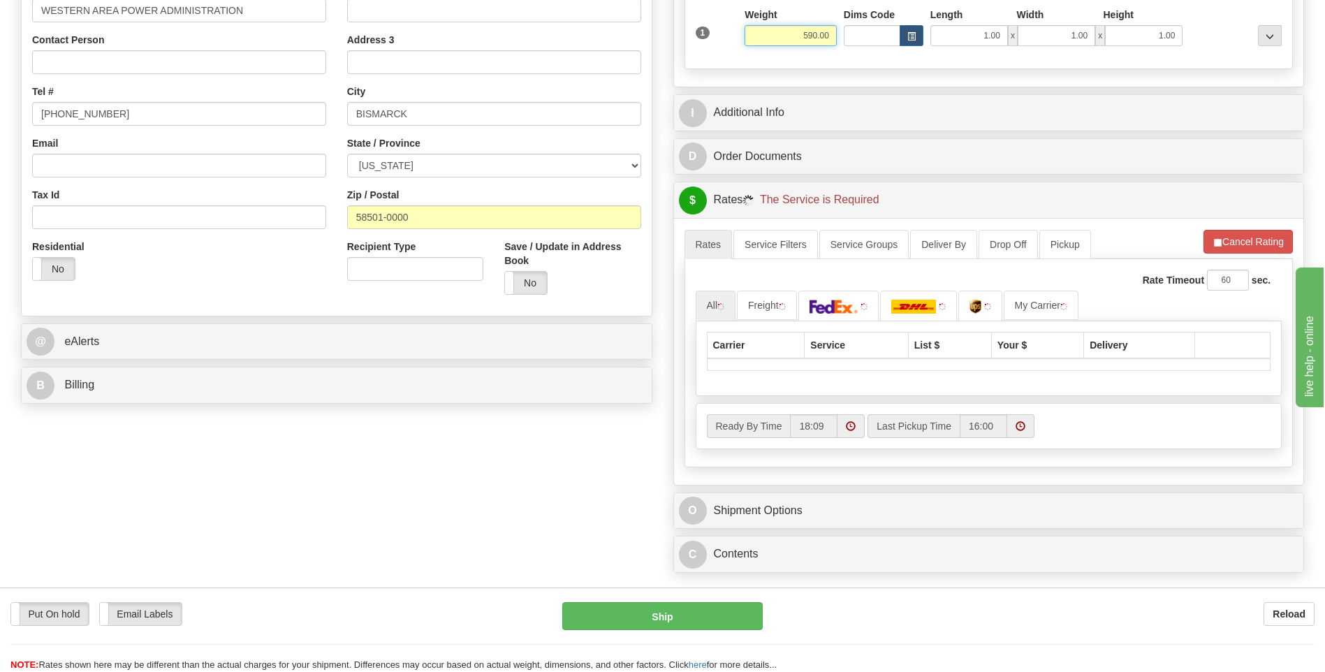
scroll to position [349, 0]
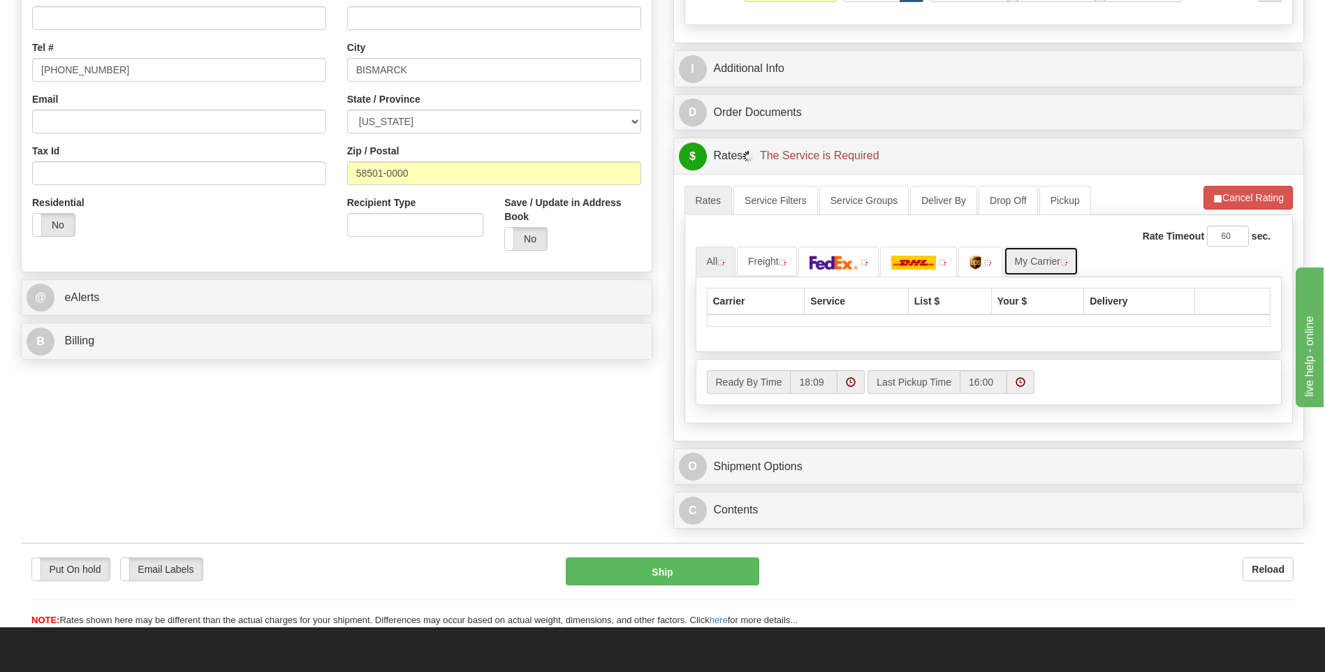
click at [1070, 253] on link "My Carrier" at bounding box center [1040, 260] width 75 height 29
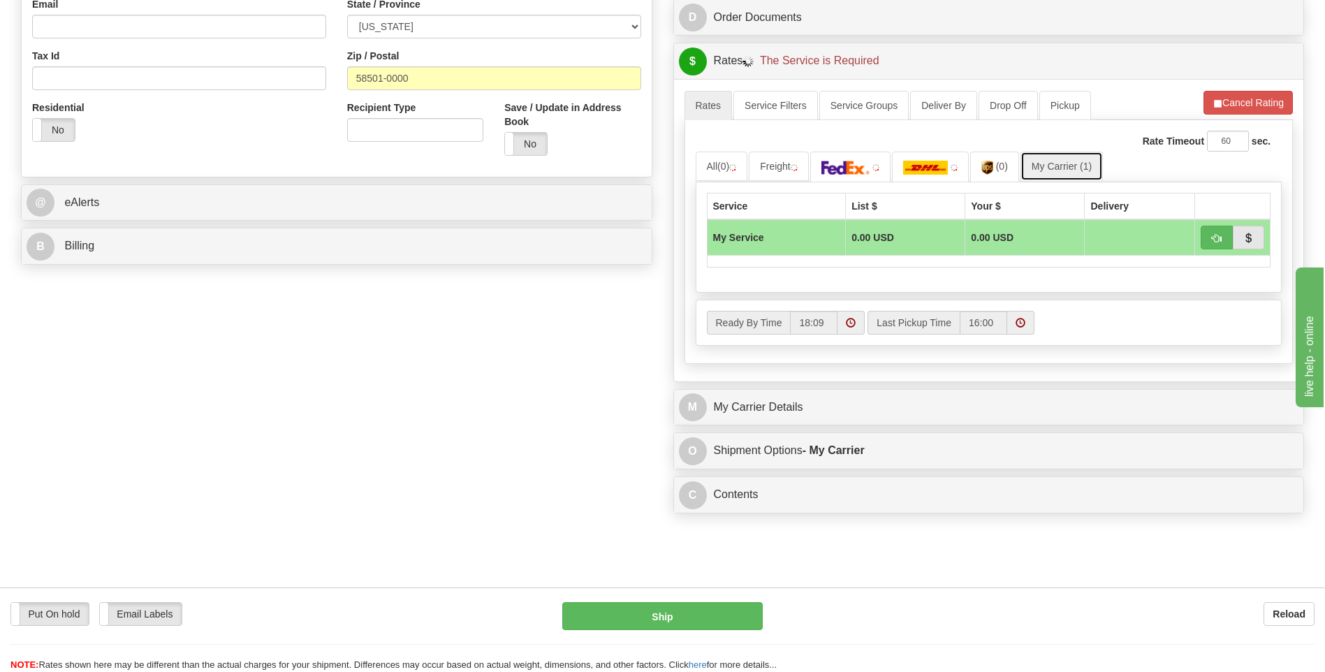
scroll to position [559, 0]
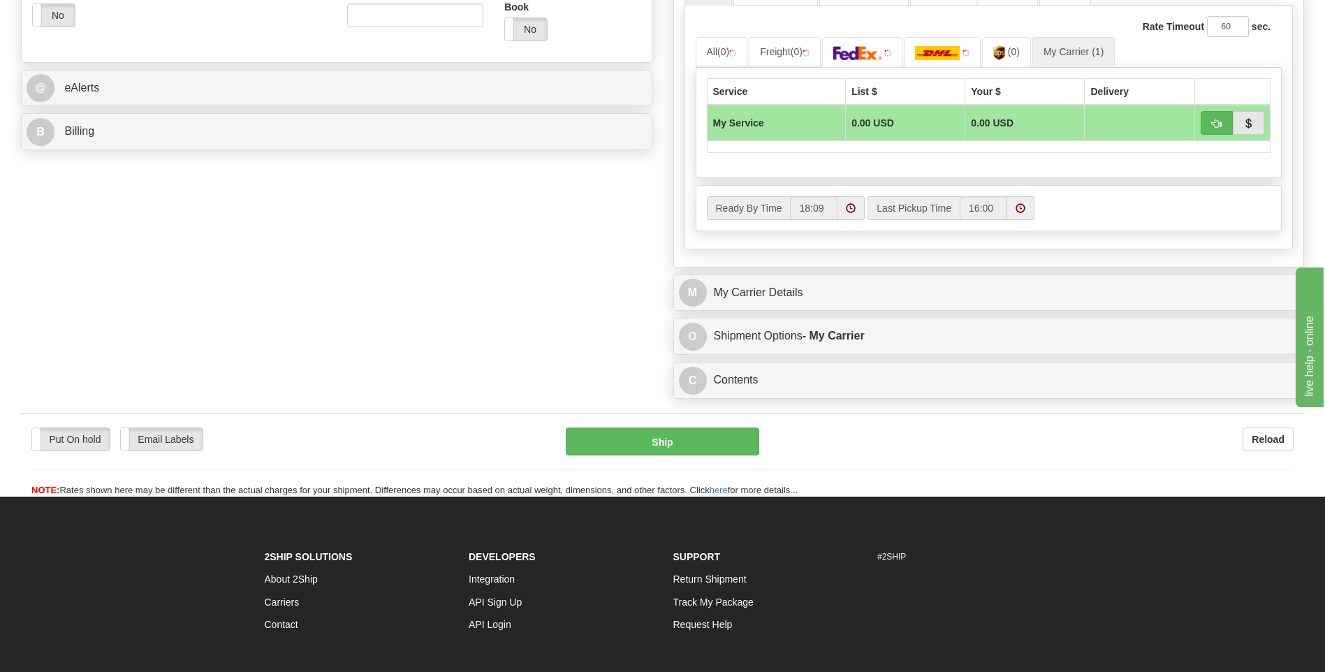
click at [826, 308] on div "M My Carrier Details" at bounding box center [989, 293] width 630 height 36
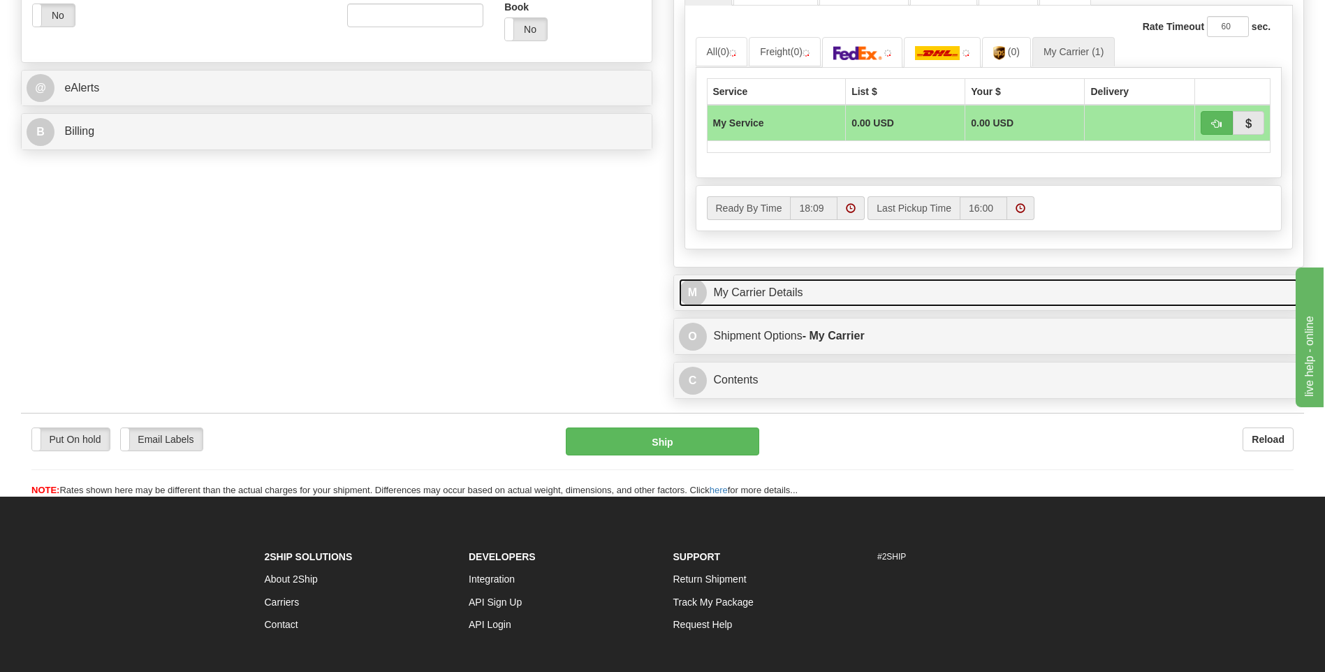
click at [825, 304] on link "M My Carrier Details" at bounding box center [989, 293] width 620 height 29
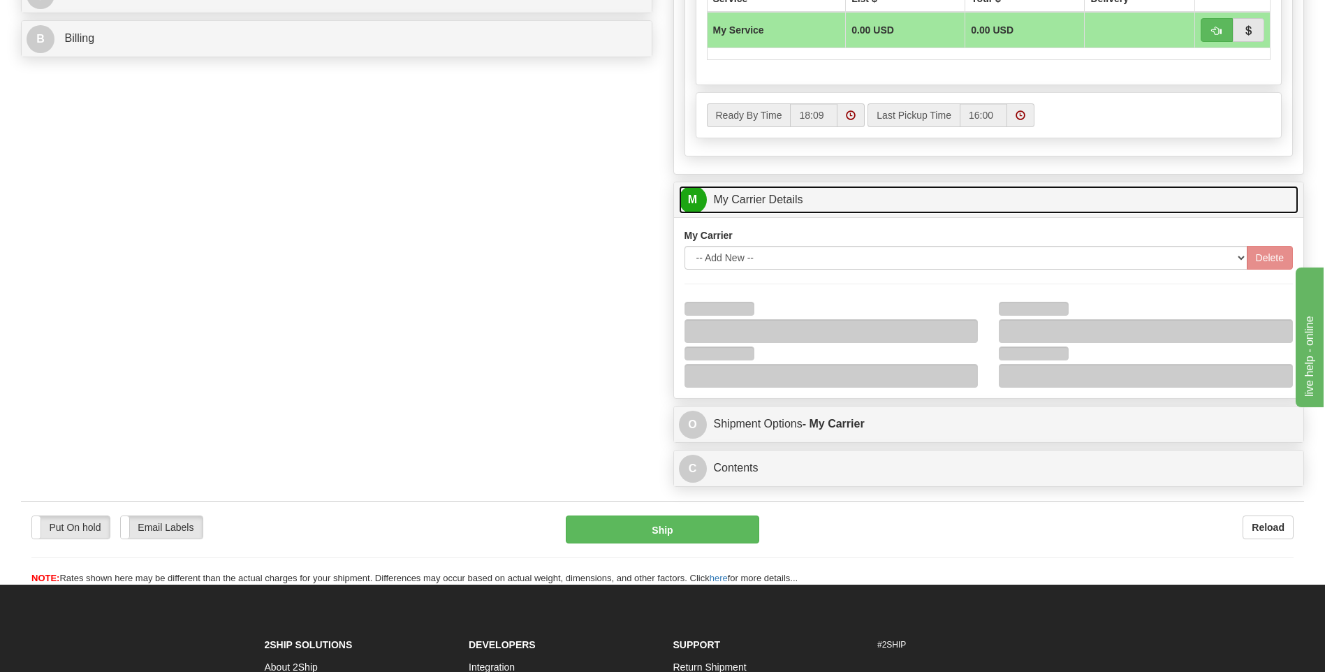
scroll to position [768, 0]
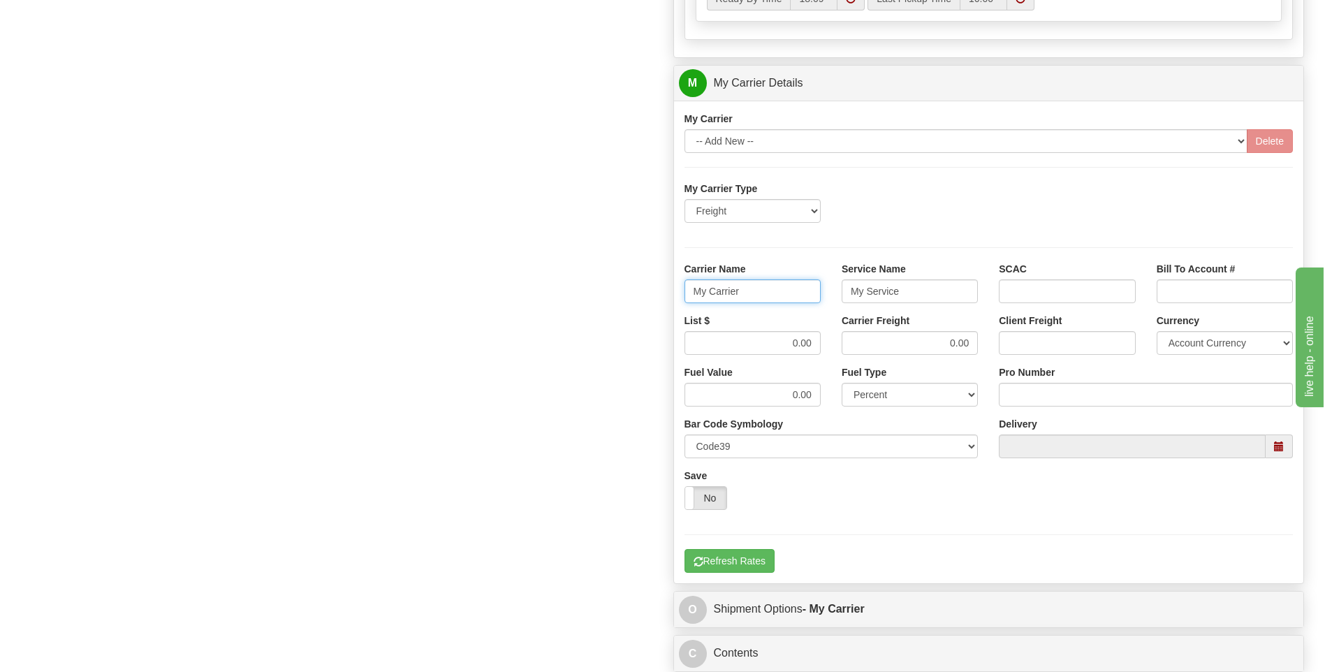
drag, startPoint x: 773, startPoint y: 295, endPoint x: 675, endPoint y: 302, distance: 98.7
click at [675, 302] on div "Carrier Name My Carrier" at bounding box center [752, 288] width 157 height 52
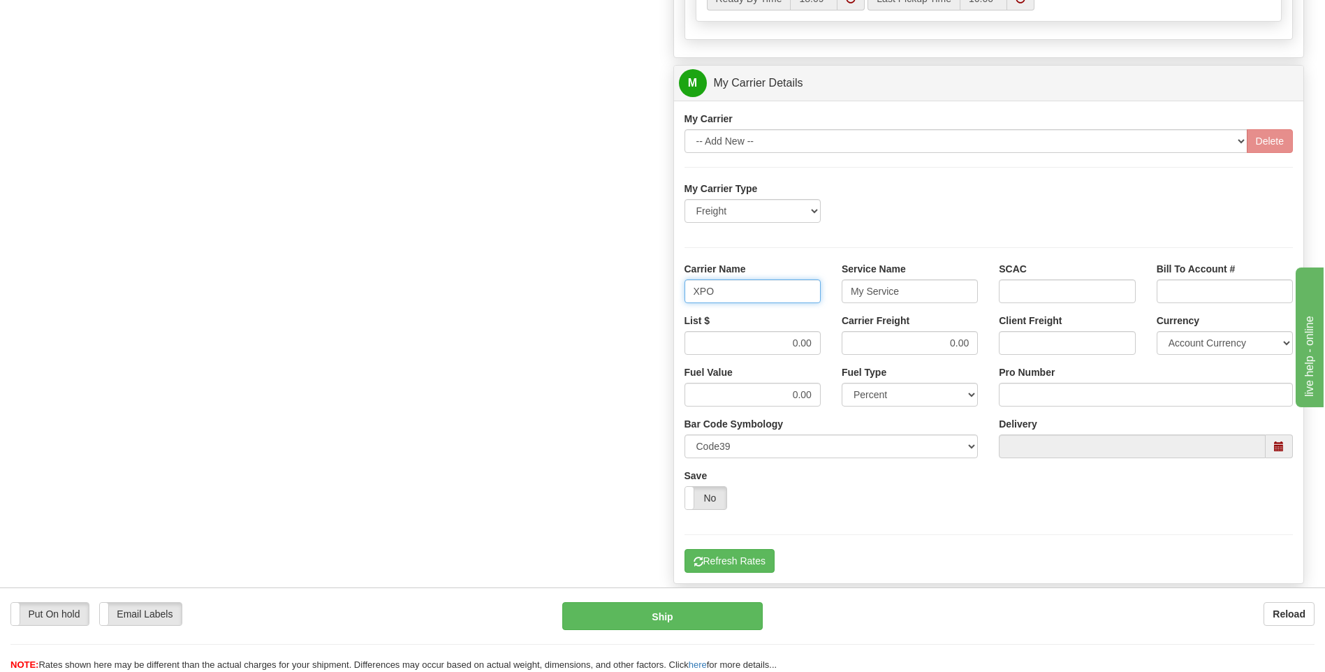
type input "XPO"
type input "LTL"
drag, startPoint x: 790, startPoint y: 344, endPoint x: 830, endPoint y: 344, distance: 39.8
click at [830, 344] on div "List $ 0.00 Carrier Freight 0.00 Client Freight Currency Account Currency ARN A…" at bounding box center [989, 340] width 630 height 52
type input "385"
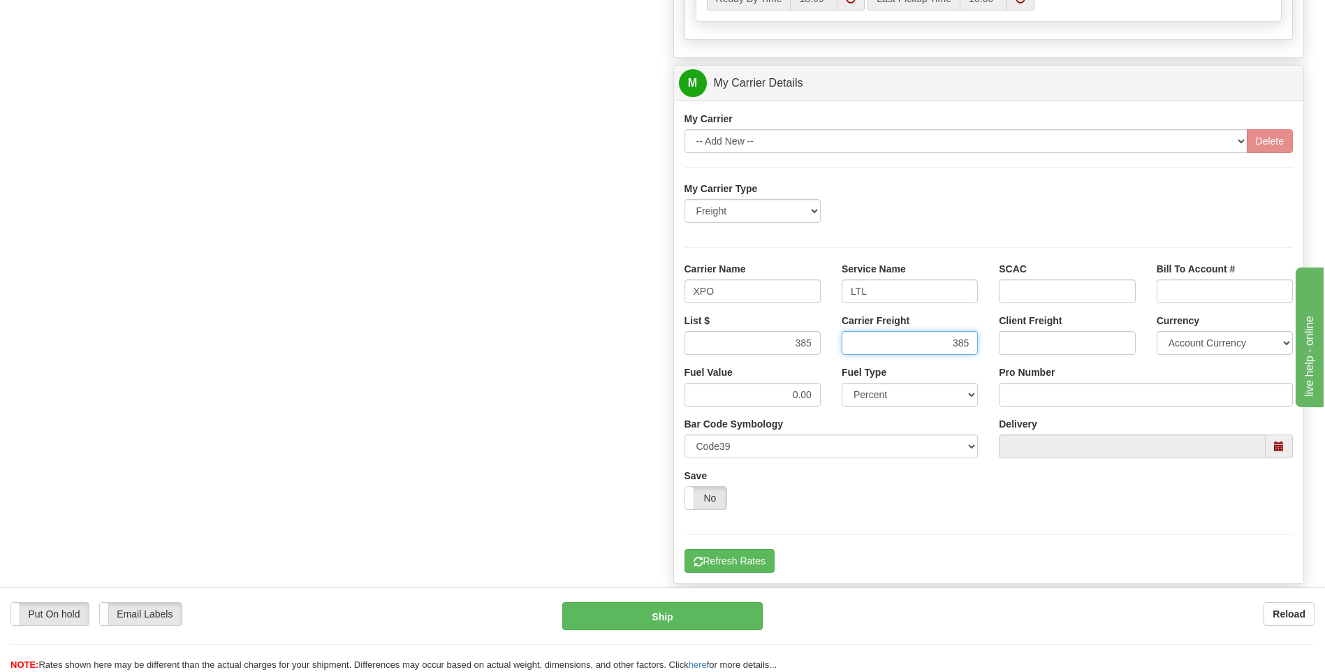
type input "385"
click at [1023, 391] on input "Pro Number" at bounding box center [1146, 395] width 294 height 24
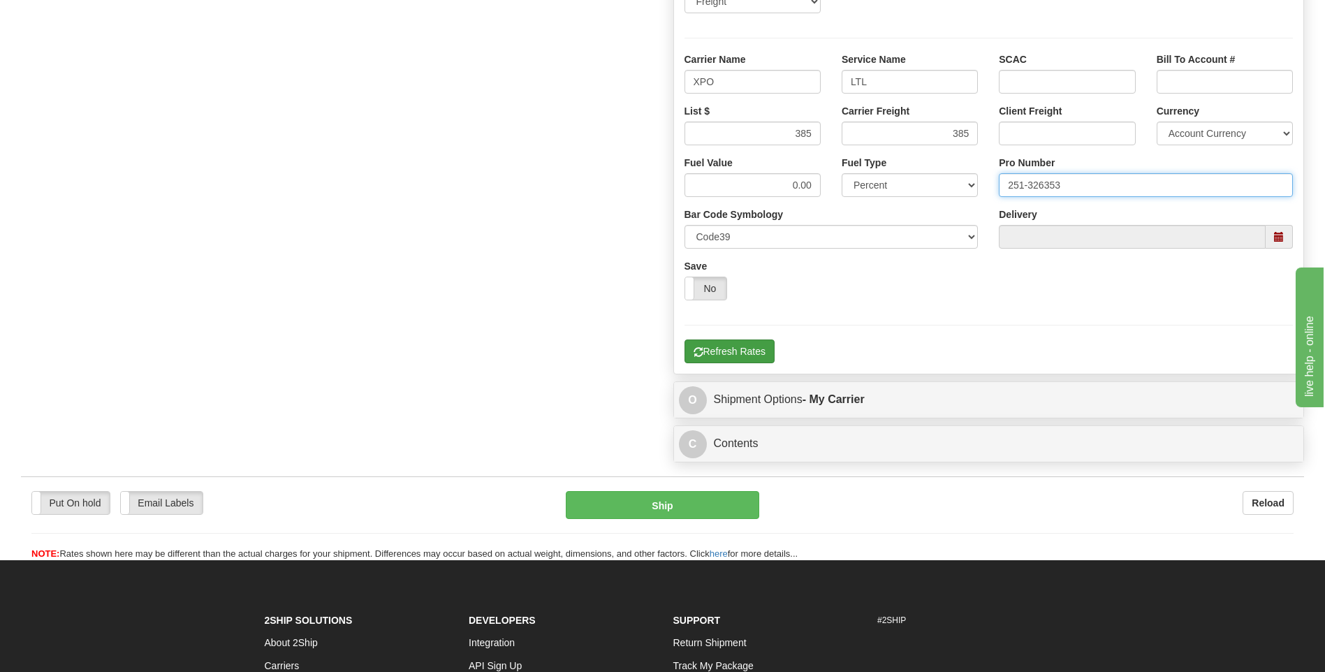
type input "251-326353"
click at [736, 346] on button "Refresh Rates" at bounding box center [729, 351] width 90 height 24
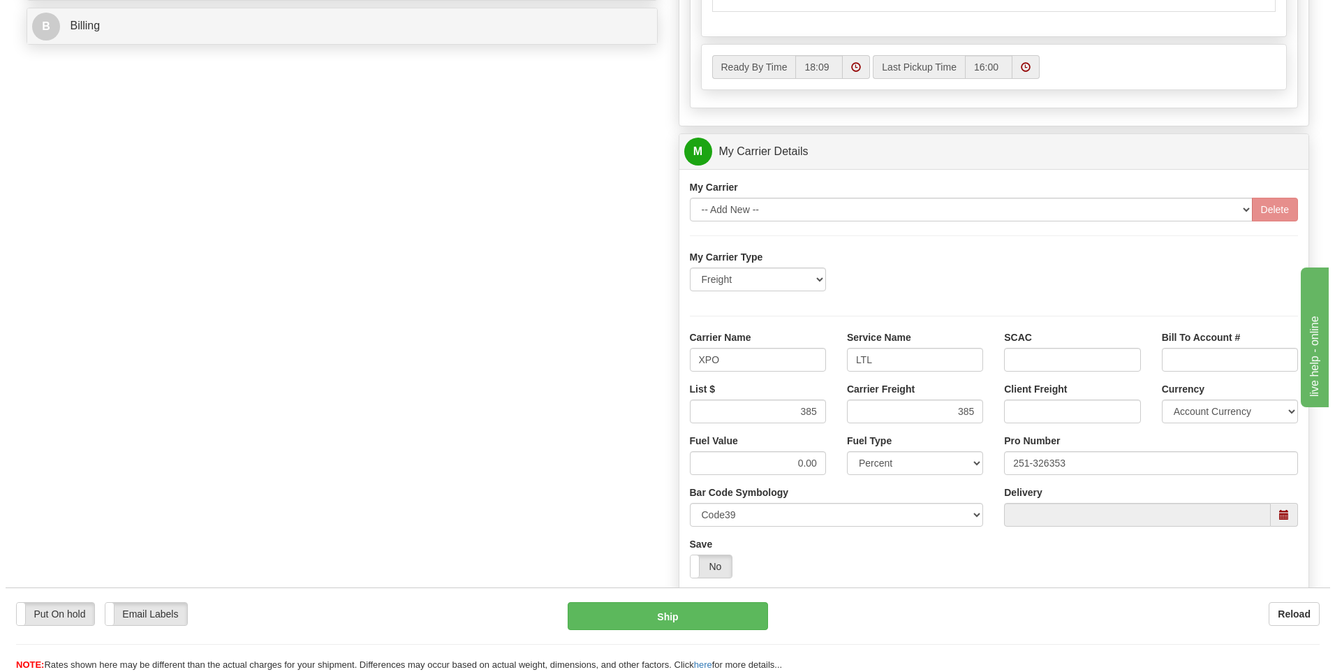
scroll to position [453, 0]
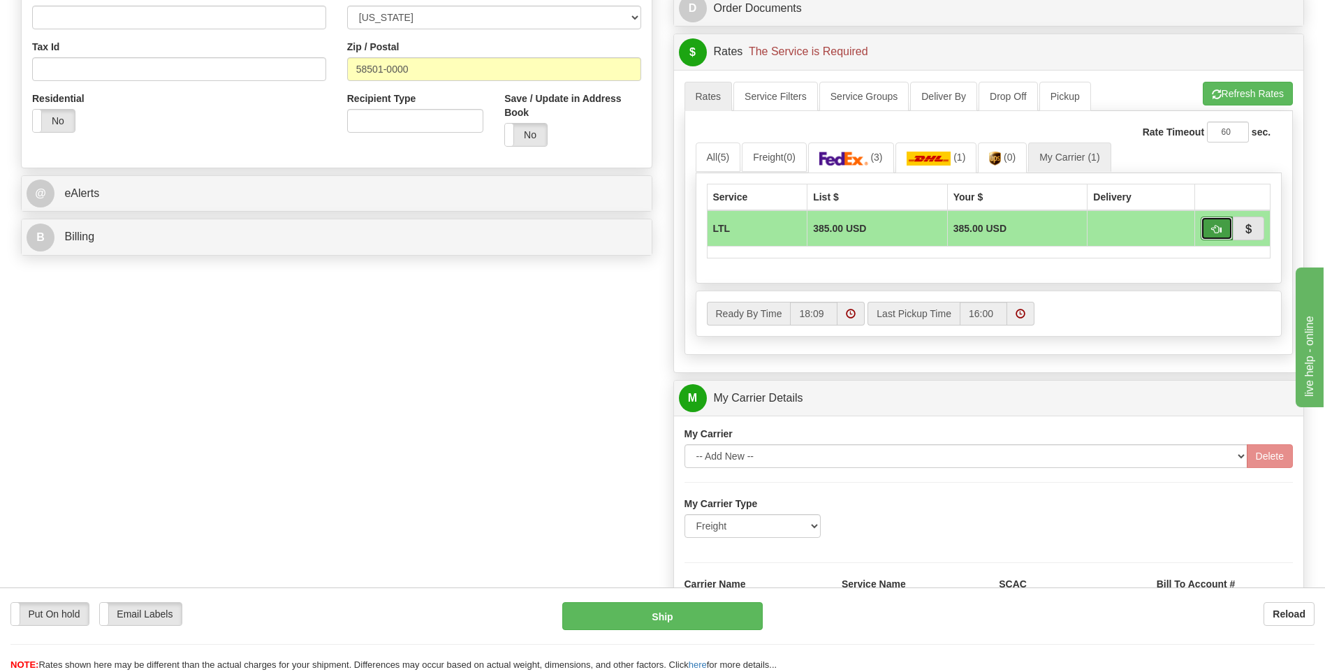
click at [1215, 233] on span "button" at bounding box center [1216, 229] width 10 height 9
type input "00"
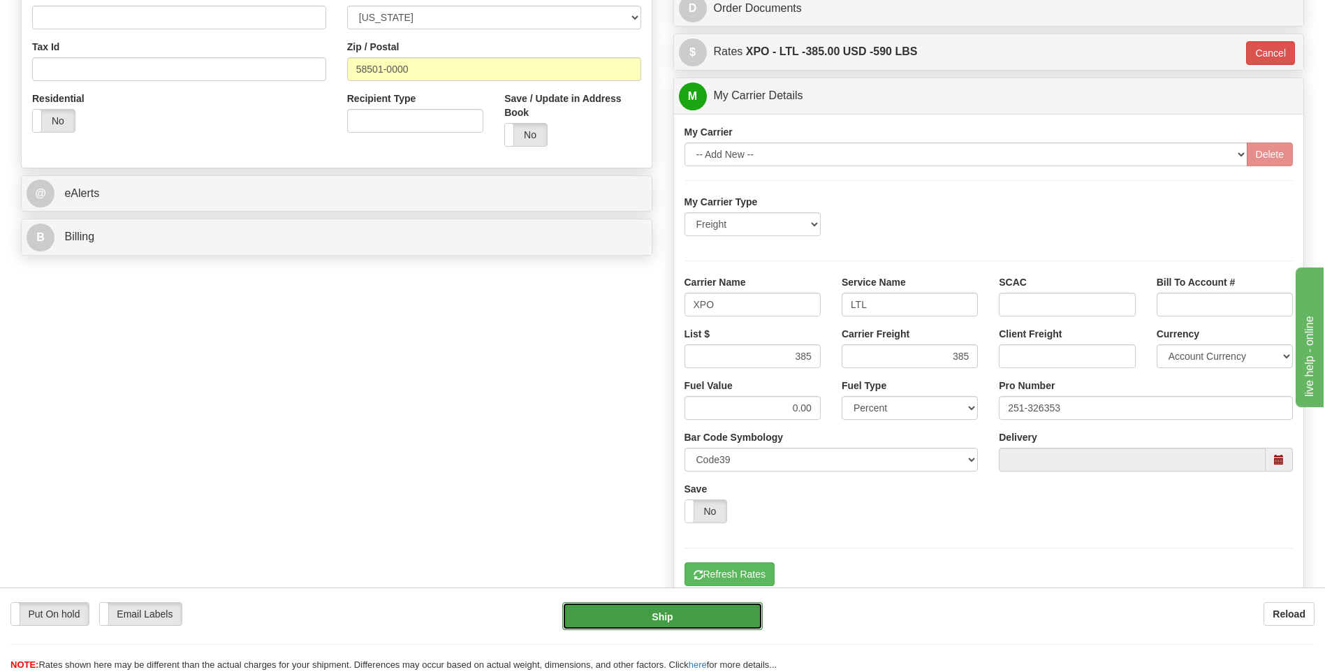
click at [705, 626] on button "Ship" at bounding box center [662, 616] width 200 height 28
